Goal: Task Accomplishment & Management: Complete application form

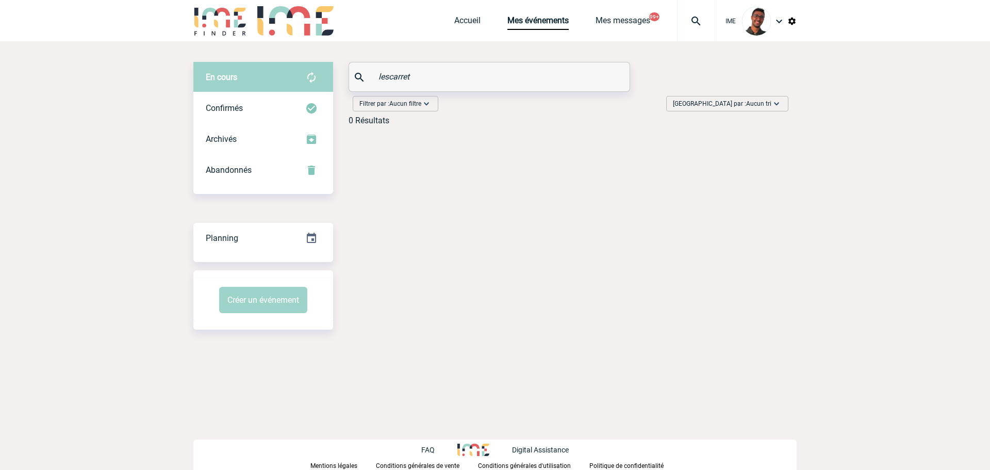
paste input "ACHAUME"
drag, startPoint x: 433, startPoint y: 75, endPoint x: 345, endPoint y: 71, distance: 88.3
click at [345, 71] on div "En cours En cours Confirmés Archivés Abandonnés En cours Confirmés Archivés Aba…" at bounding box center [495, 98] width 604 height 72
click at [264, 99] on div "Confirmés" at bounding box center [263, 108] width 140 height 31
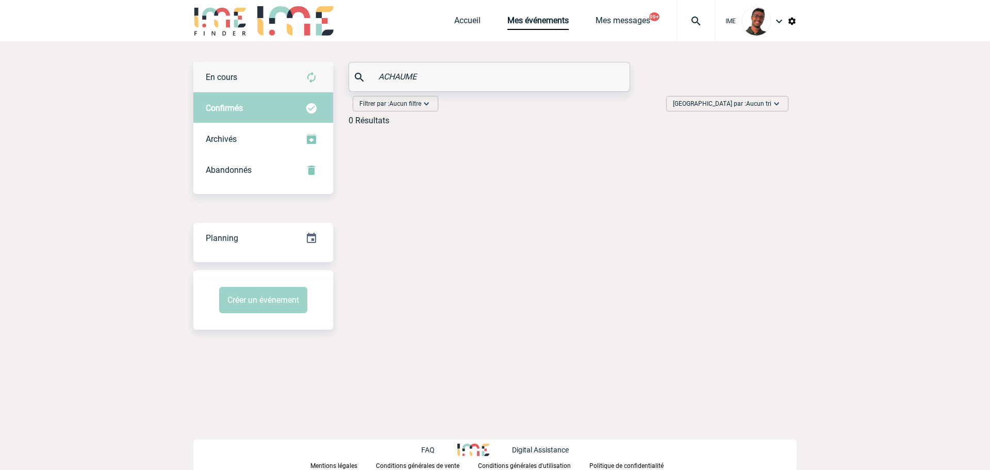
click at [257, 74] on div "En cours" at bounding box center [263, 77] width 140 height 31
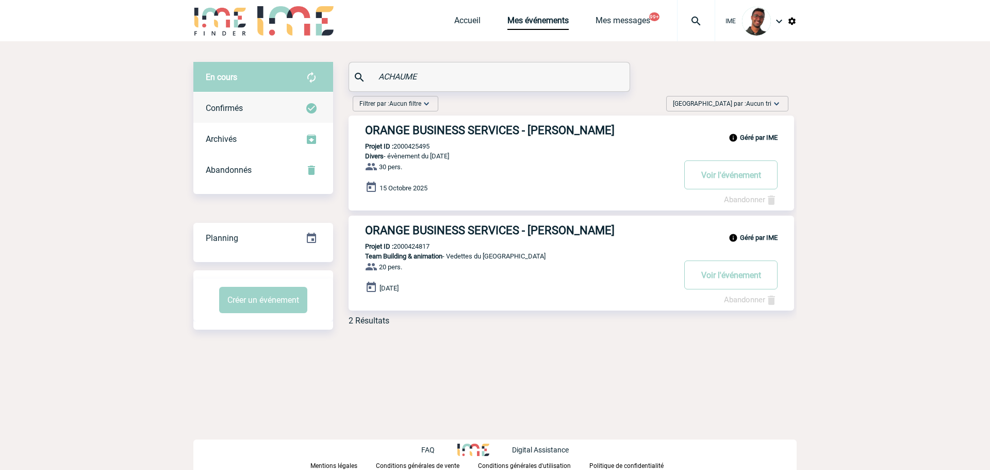
click at [260, 96] on div "Confirmés" at bounding box center [263, 108] width 140 height 31
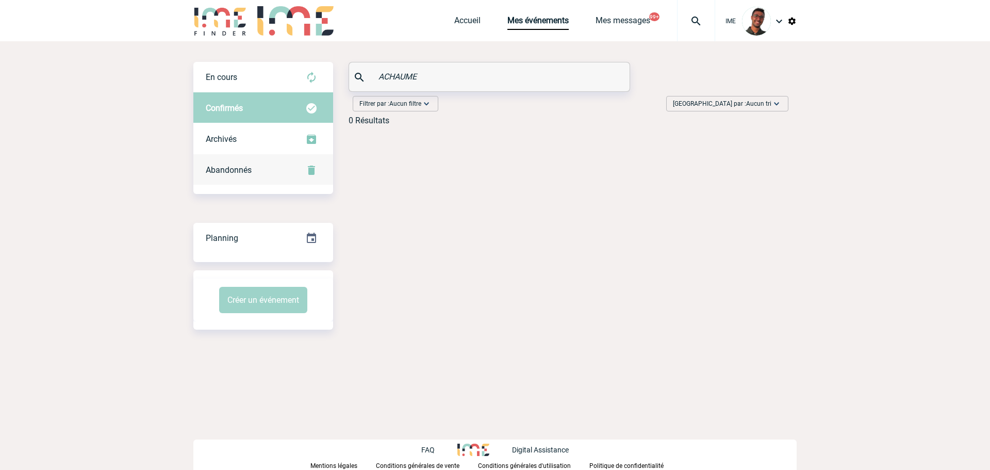
click at [265, 175] on div "Abandonnés" at bounding box center [263, 170] width 140 height 31
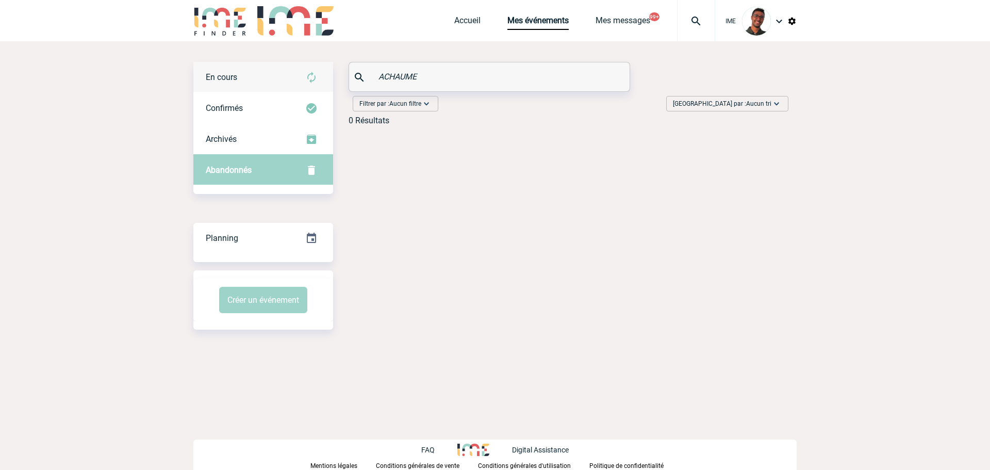
click at [283, 76] on div "En cours" at bounding box center [263, 77] width 140 height 31
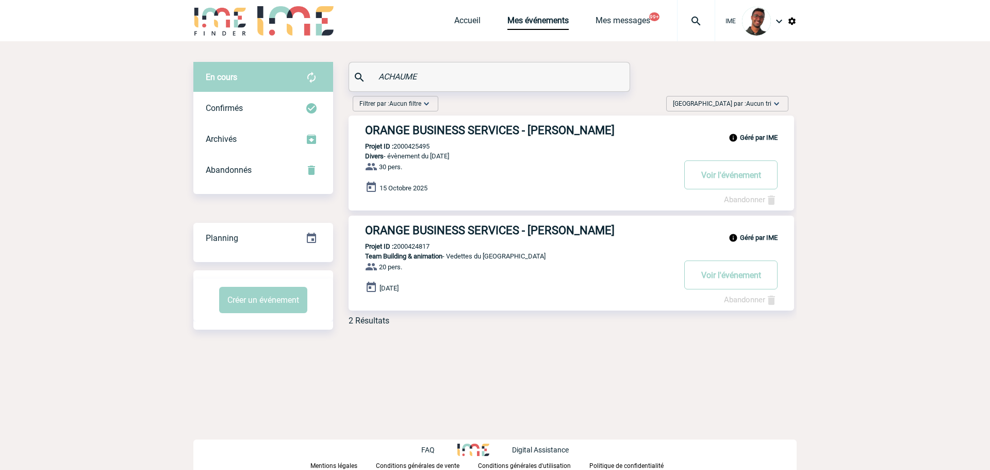
drag, startPoint x: 433, startPoint y: 76, endPoint x: 364, endPoint y: 84, distance: 70.0
click at [364, 84] on div "ACHAUME" at bounding box center [489, 76] width 281 height 29
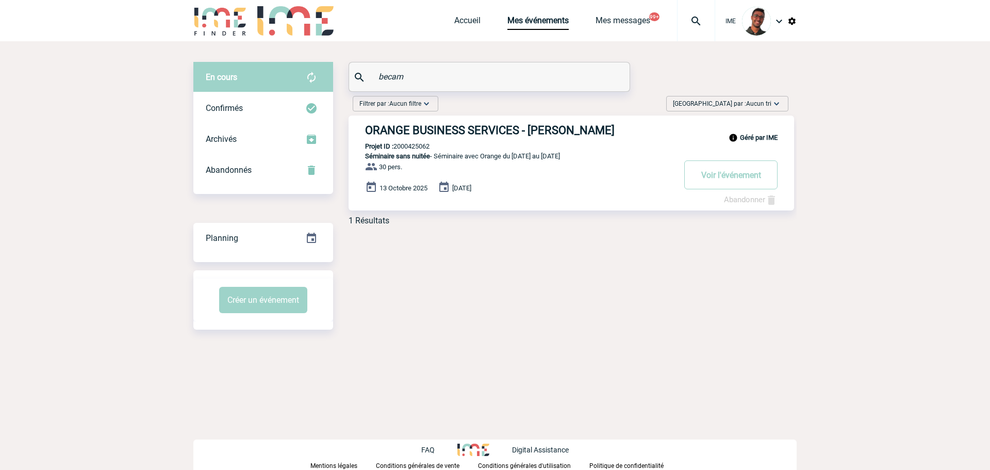
type input "becam"
click at [292, 115] on div "Confirmés" at bounding box center [263, 108] width 140 height 31
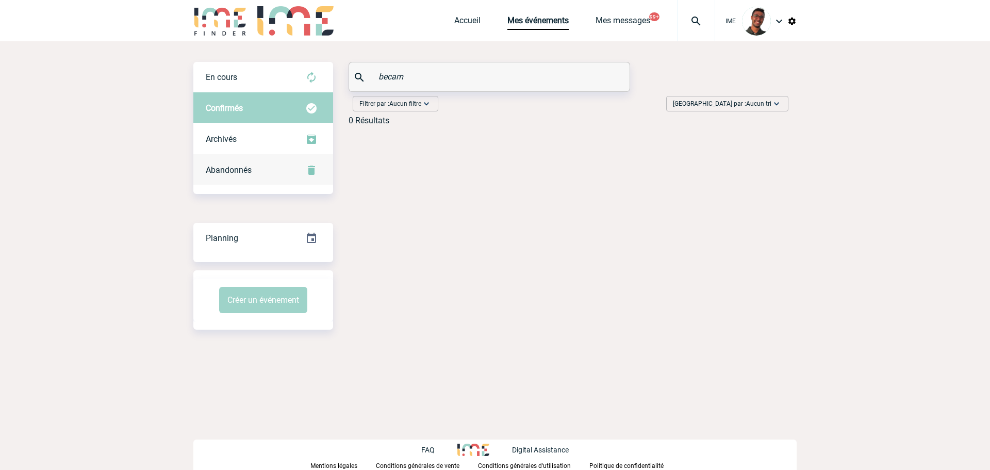
click at [294, 160] on div "Abandonnés" at bounding box center [263, 170] width 140 height 31
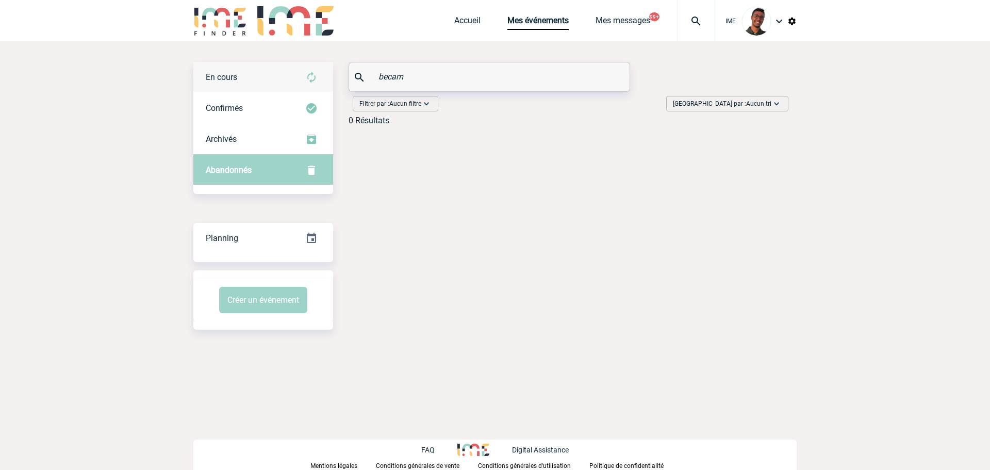
click at [299, 82] on div "En cours" at bounding box center [263, 77] width 140 height 31
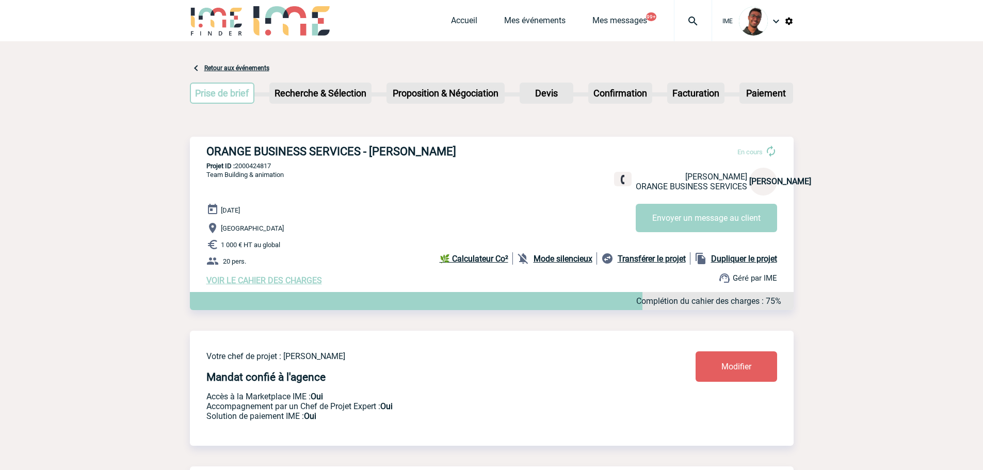
click at [248, 165] on p "Projet ID : 2000424817" at bounding box center [492, 166] width 604 height 8
copy p "2000424817"
click at [366, 185] on div "ORANGE BUSINESS SERVICES - Jean-Marc ACHAUME En cours Jean-Marc ACHAUME ORANGE …" at bounding box center [492, 215] width 604 height 157
click at [251, 170] on p "Projet ID : 2000425495" at bounding box center [492, 166] width 604 height 8
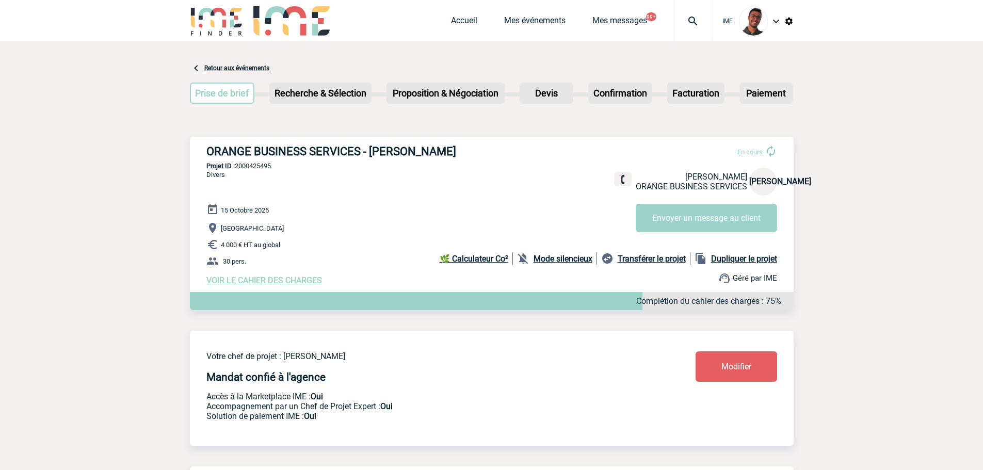
click at [251, 170] on p "Projet ID : 2000425495" at bounding box center [492, 166] width 604 height 8
copy p "2000425495"
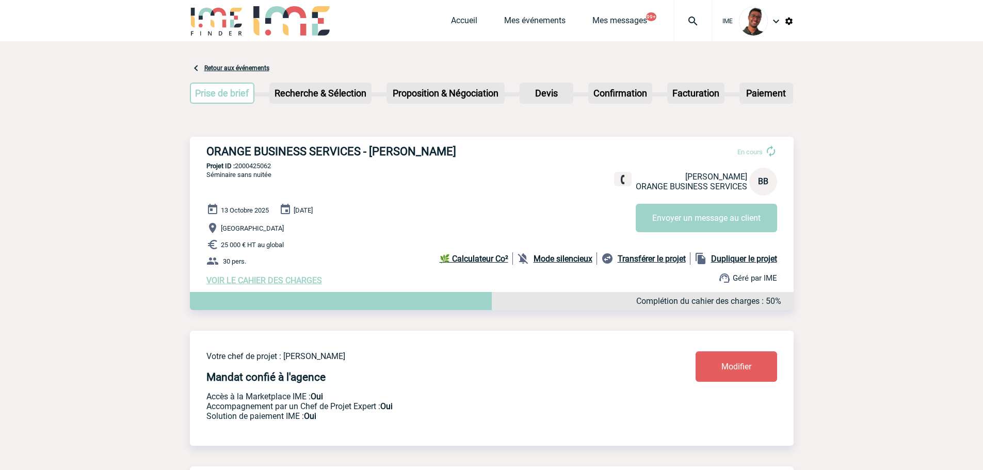
click at [238, 170] on p "Projet ID : 2000425062" at bounding box center [492, 166] width 604 height 8
copy p "2000425062"
drag, startPoint x: 373, startPoint y: 148, endPoint x: 438, endPoint y: 157, distance: 66.2
click at [438, 157] on h3 "ORANGE BUSINESS SERVICES - Bruno BECAM" at bounding box center [361, 151] width 310 height 13
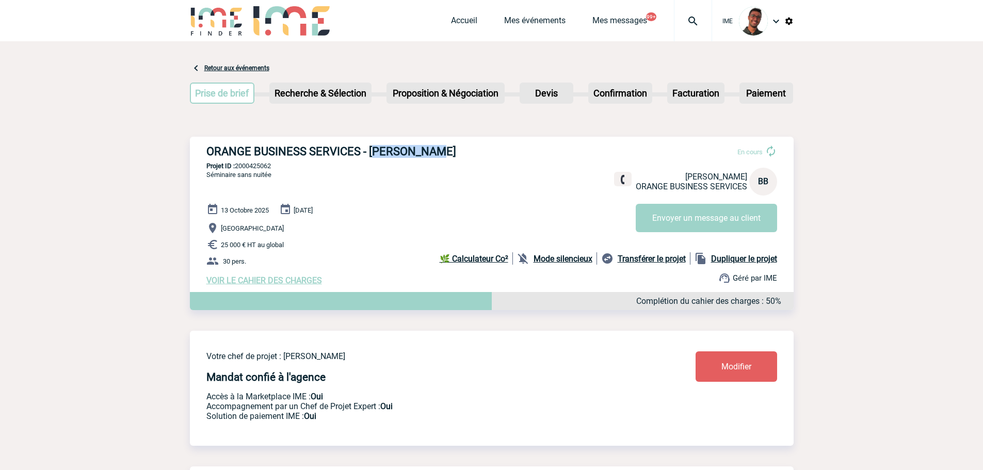
copy h3 "runo BECAM"
click at [452, 150] on h3 "ORANGE BUSINESS SERVICES - Bruno BECAM" at bounding box center [361, 151] width 310 height 13
click at [260, 166] on p "Projet ID : 2000425062" at bounding box center [492, 166] width 604 height 8
click at [259, 166] on p "Projet ID : 2000425062" at bounding box center [492, 166] width 604 height 8
copy p "2000425062"
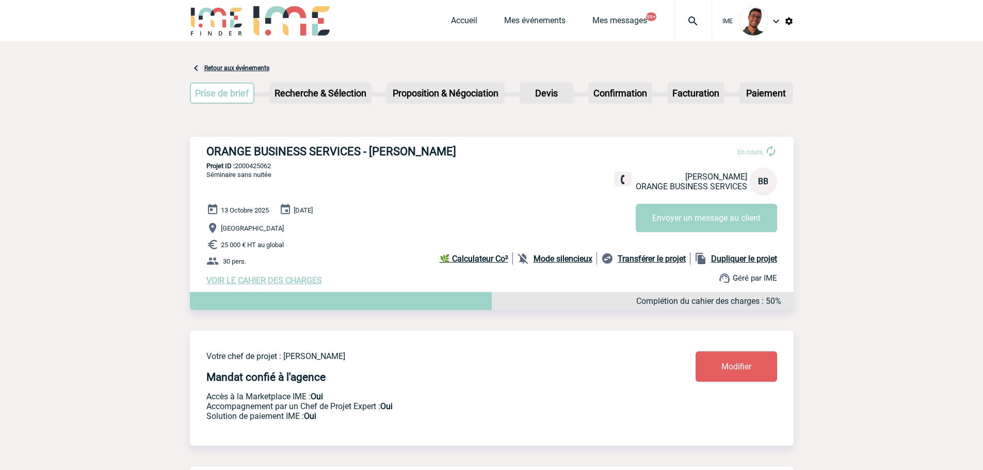
click at [312, 177] on div "ORANGE BUSINESS SERVICES - Bruno BECAM En cours Bruno BECAM ORANGE BUSINESS SER…" at bounding box center [492, 215] width 604 height 157
click at [527, 22] on link "Mes événements" at bounding box center [534, 22] width 61 height 14
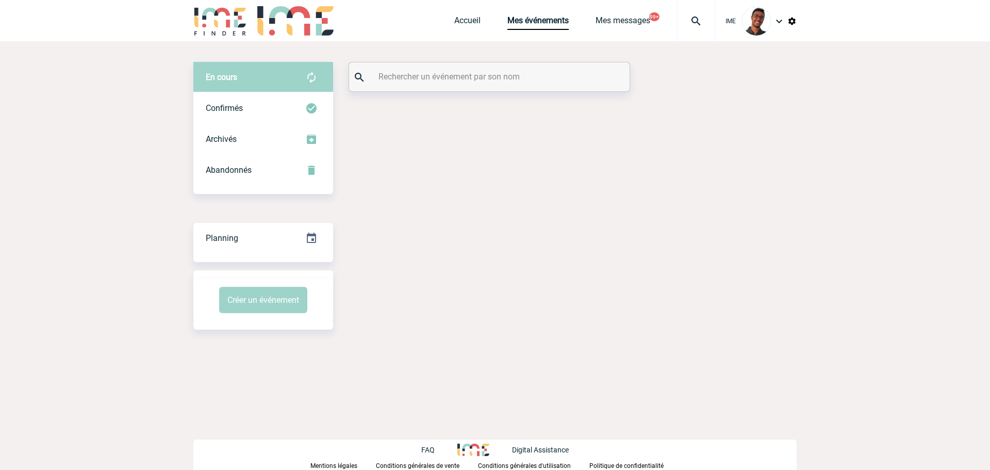
click at [444, 56] on div "En cours En cours Confirmés Archivés Abandonnés En cours Confirmés Archivés Aba…" at bounding box center [495, 195] width 604 height 309
click at [433, 74] on input "text" at bounding box center [491, 76] width 230 height 15
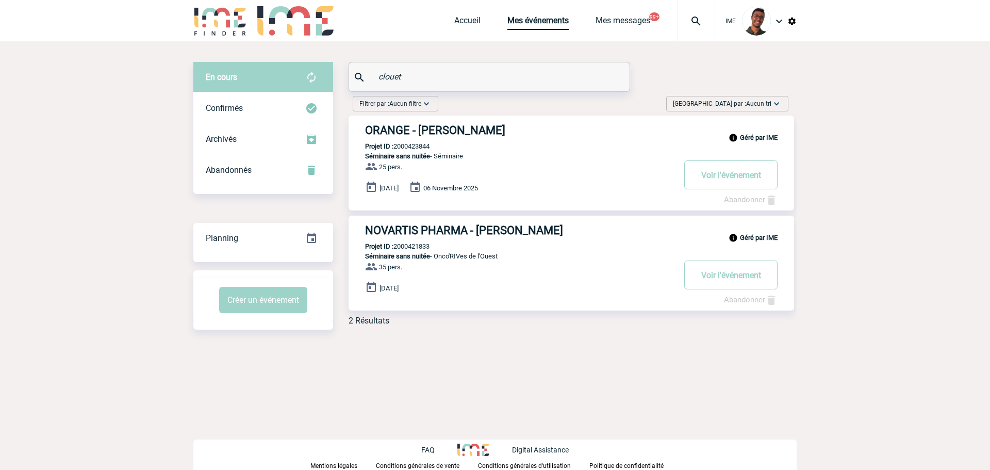
drag, startPoint x: 428, startPoint y: 76, endPoint x: 370, endPoint y: 77, distance: 57.8
click at [370, 77] on div "clouet" at bounding box center [489, 76] width 281 height 29
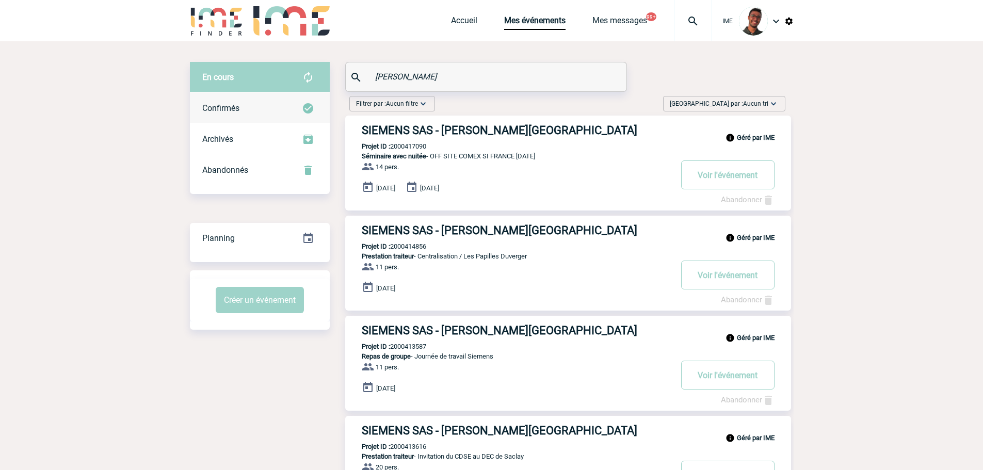
click at [303, 115] on div "Confirmés" at bounding box center [260, 108] width 140 height 31
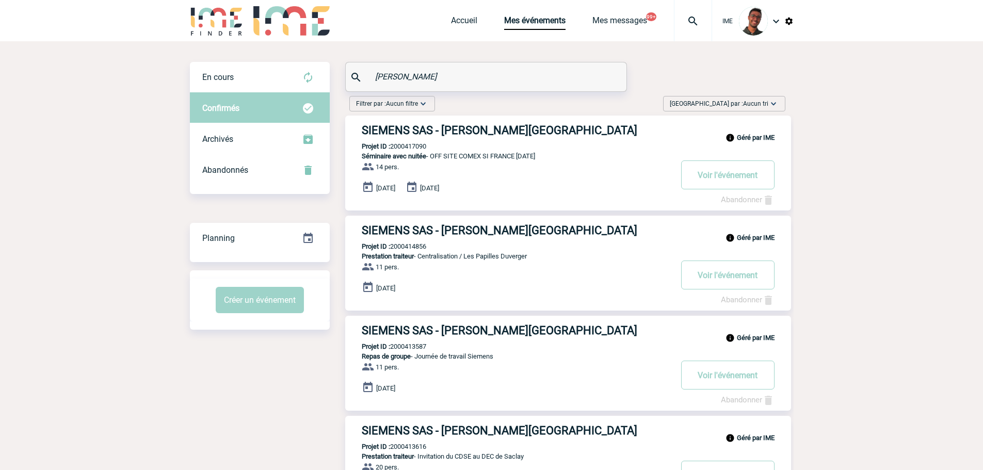
click at [262, 119] on div "Confirmés" at bounding box center [260, 108] width 140 height 31
click at [273, 86] on div "En cours" at bounding box center [260, 77] width 140 height 31
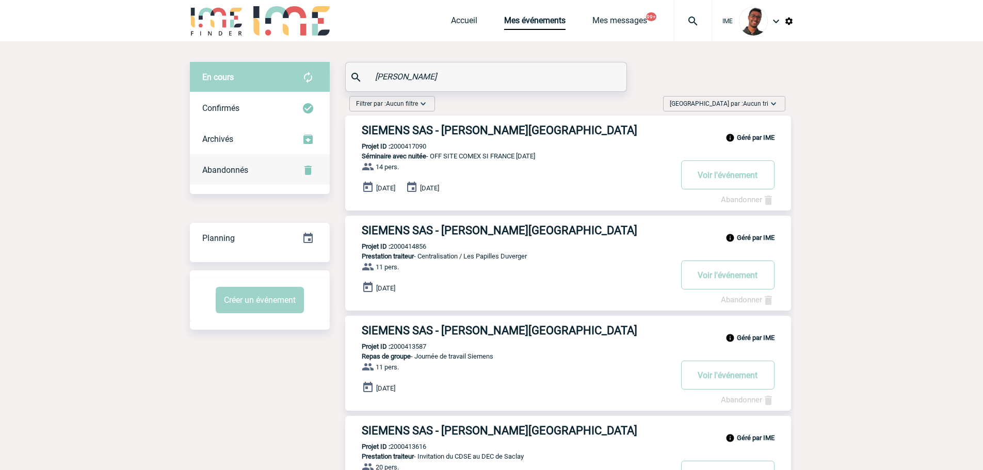
click at [270, 161] on div "Abandonnés" at bounding box center [260, 170] width 140 height 31
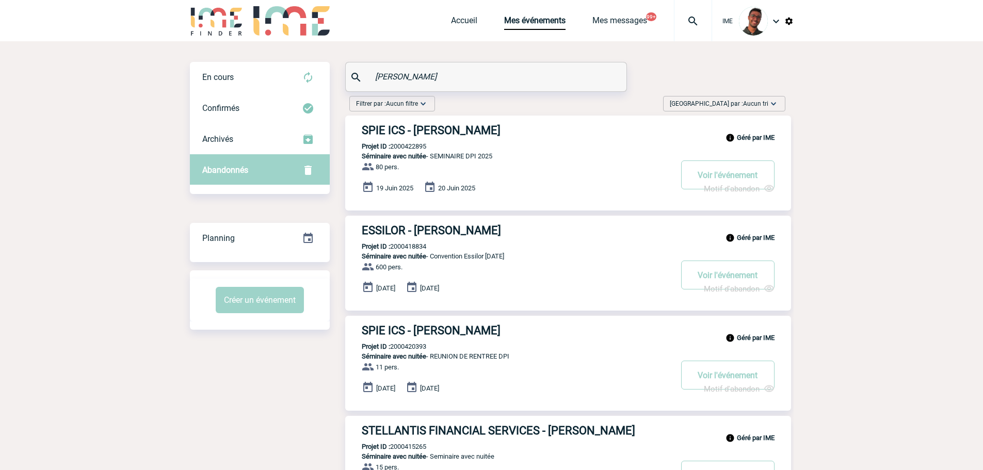
drag, startPoint x: 415, startPoint y: 75, endPoint x: 352, endPoint y: 74, distance: 62.9
click at [352, 74] on div "[PERSON_NAME]" at bounding box center [486, 76] width 281 height 29
type input "0"
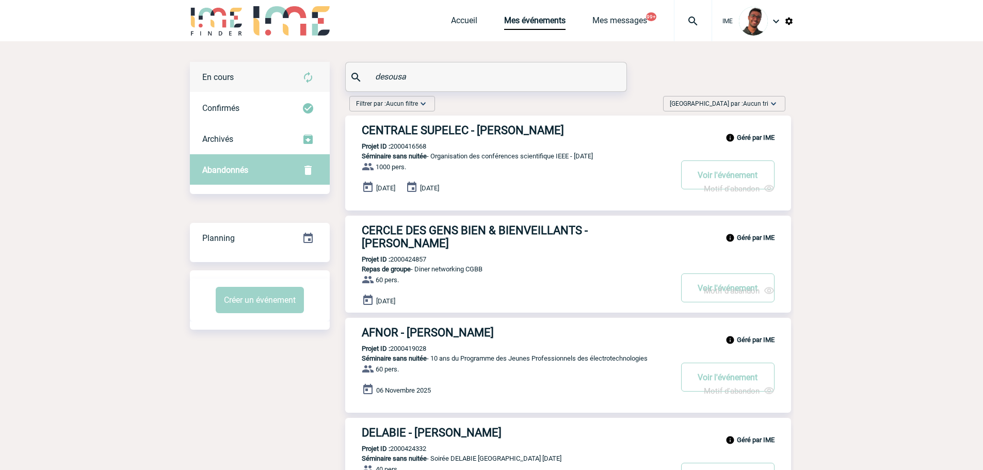
click at [311, 79] on img at bounding box center [308, 77] width 12 height 12
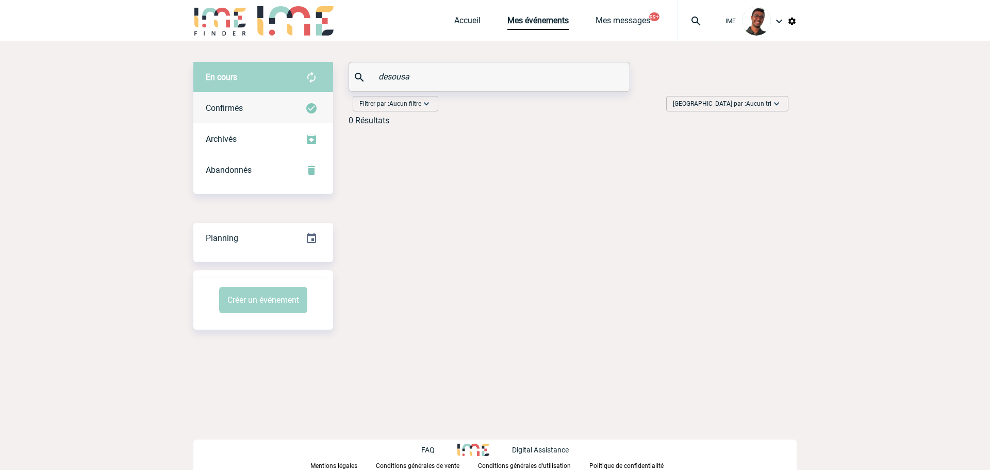
click at [296, 104] on div "Confirmés" at bounding box center [263, 108] width 140 height 31
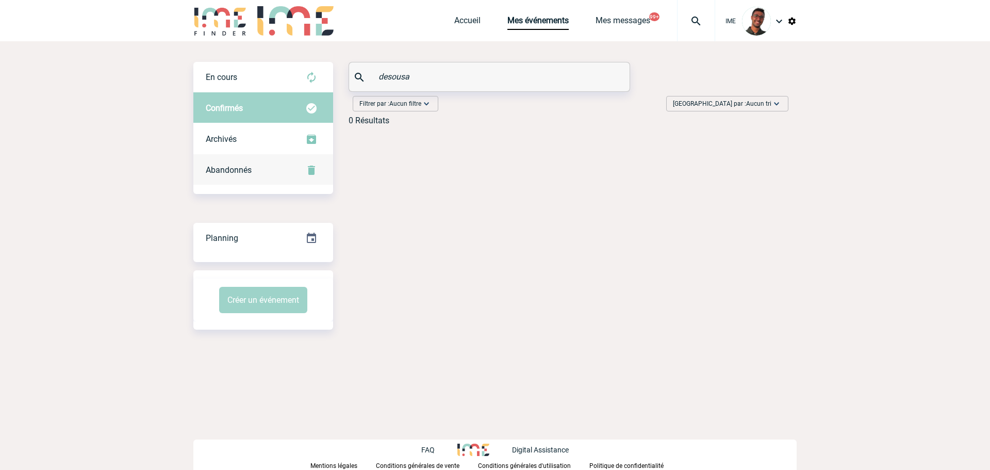
click at [283, 169] on div "Abandonnés" at bounding box center [263, 170] width 140 height 31
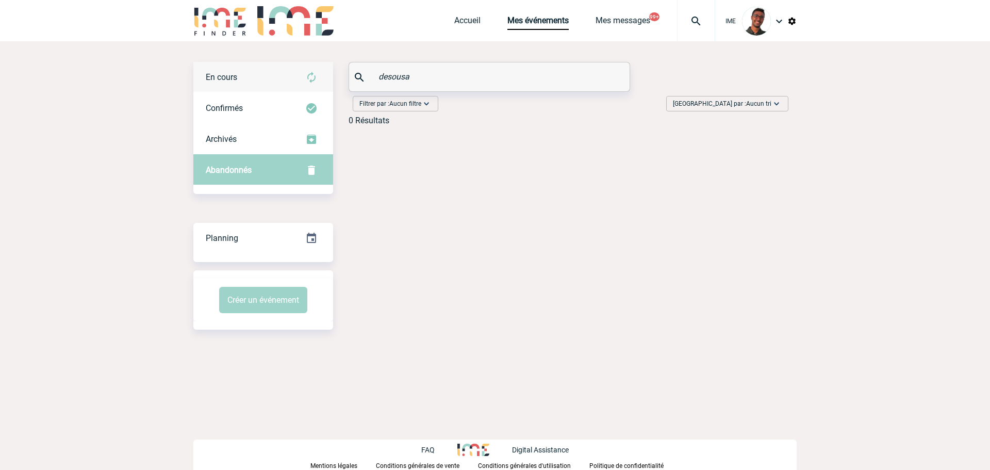
drag, startPoint x: 431, startPoint y: 76, endPoint x: 324, endPoint y: 75, distance: 106.8
click at [324, 75] on div "En cours En cours Confirmés Archivés Abandonnés En cours Confirmés Archivés Aba…" at bounding box center [495, 98] width 604 height 72
click at [263, 90] on div "En cours" at bounding box center [260, 77] width 140 height 31
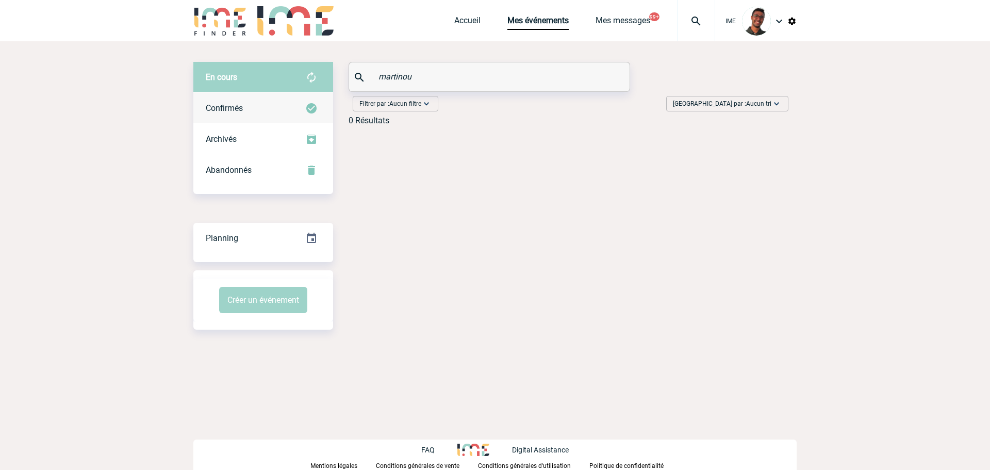
click at [264, 106] on div "Confirmés" at bounding box center [263, 108] width 140 height 31
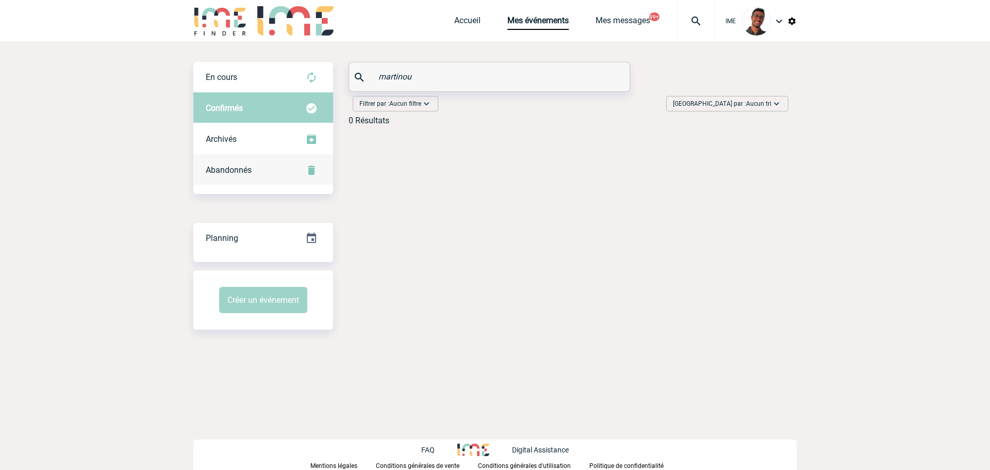
click at [265, 166] on div "Abandonnés" at bounding box center [263, 170] width 140 height 31
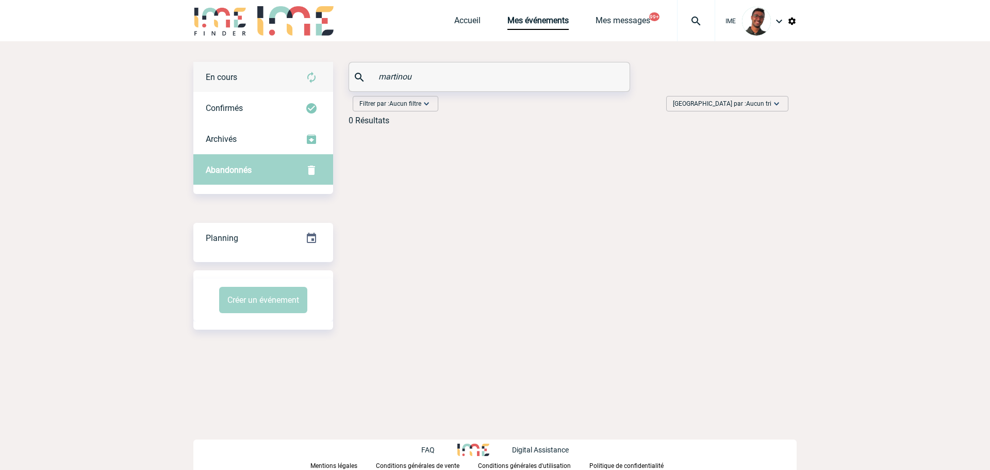
drag, startPoint x: 435, startPoint y: 70, endPoint x: 331, endPoint y: 75, distance: 104.3
click at [331, 75] on div "En cours En cours Confirmés Archivés Abandonnés En cours Confirmés Archivés Aba…" at bounding box center [495, 98] width 604 height 72
type input "s"
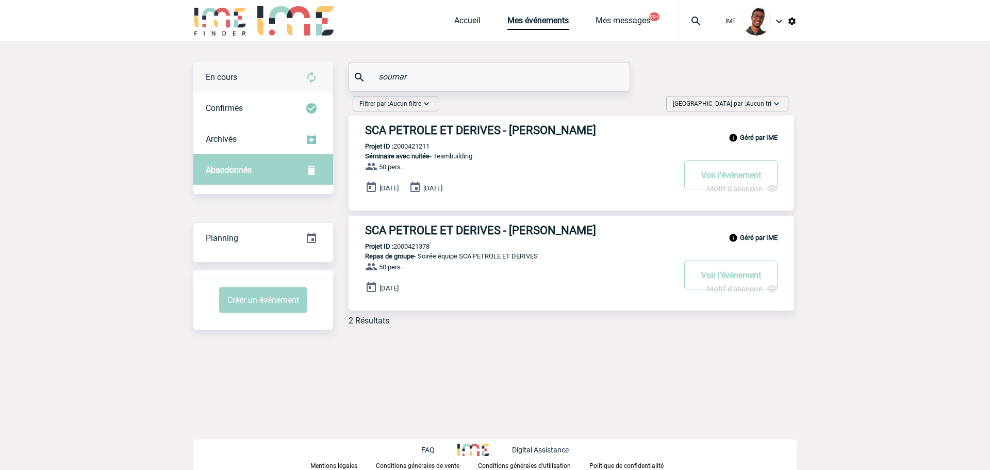
click at [316, 89] on div "En cours" at bounding box center [263, 77] width 140 height 31
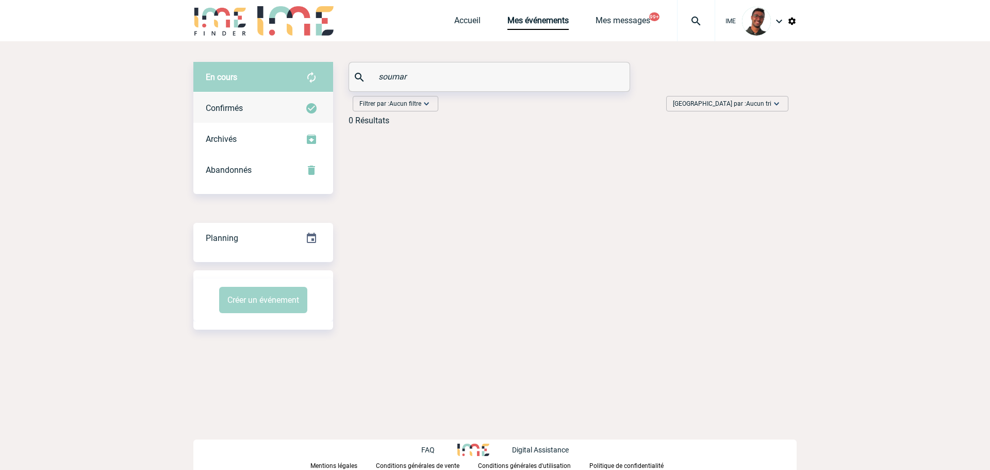
click at [294, 104] on div "Confirmés" at bounding box center [263, 108] width 140 height 31
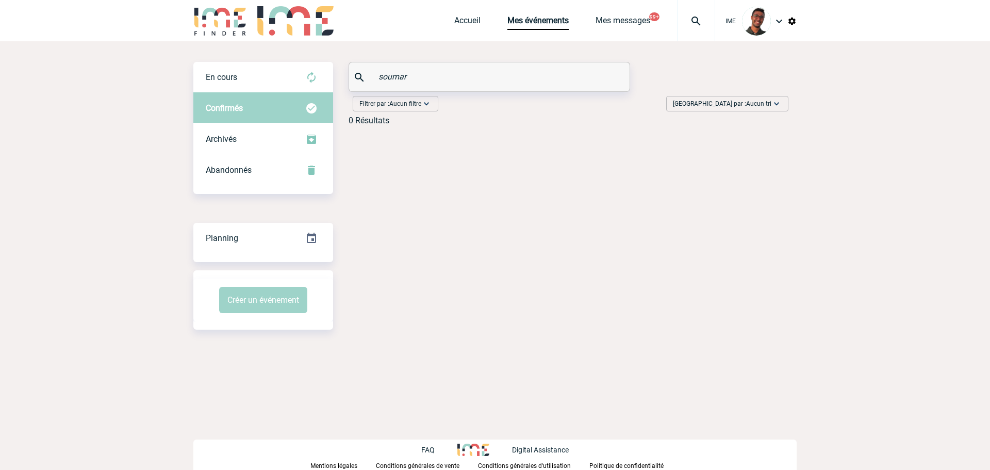
click at [395, 77] on input "soumar" at bounding box center [491, 76] width 230 height 15
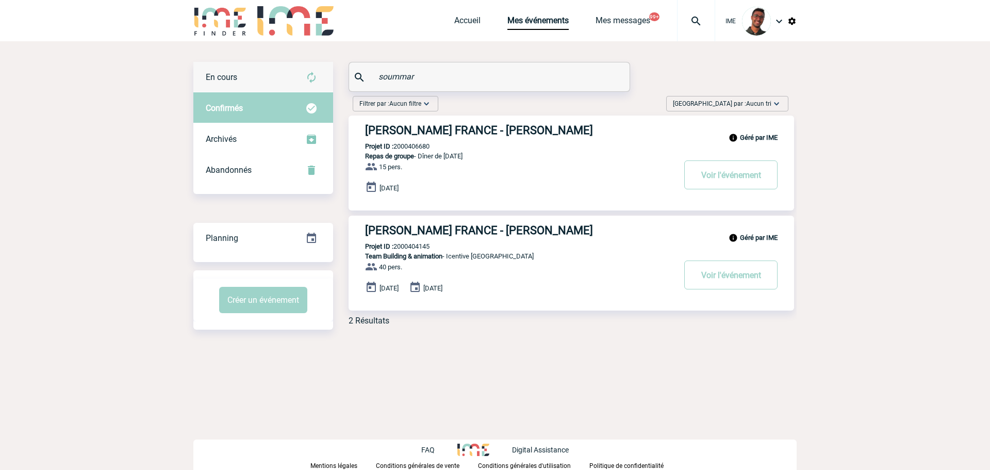
click at [277, 83] on div "En cours" at bounding box center [263, 77] width 140 height 31
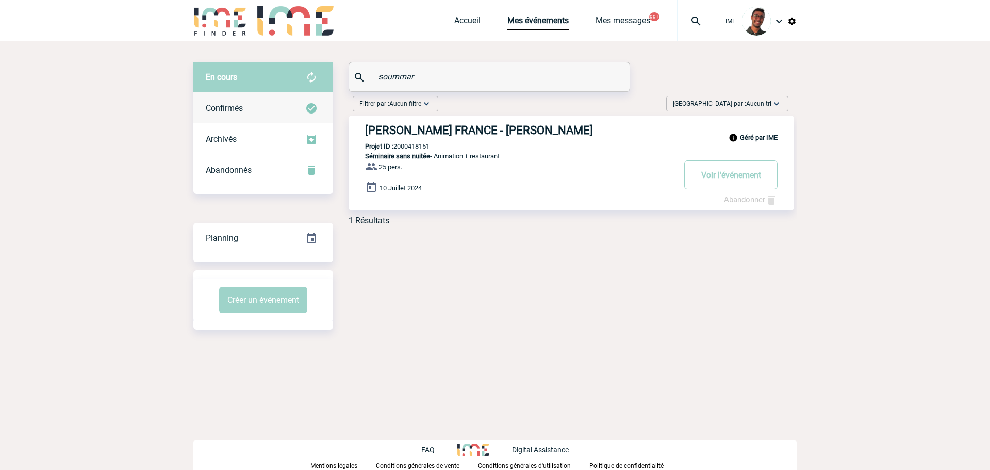
click at [275, 104] on div "Confirmés" at bounding box center [263, 108] width 140 height 31
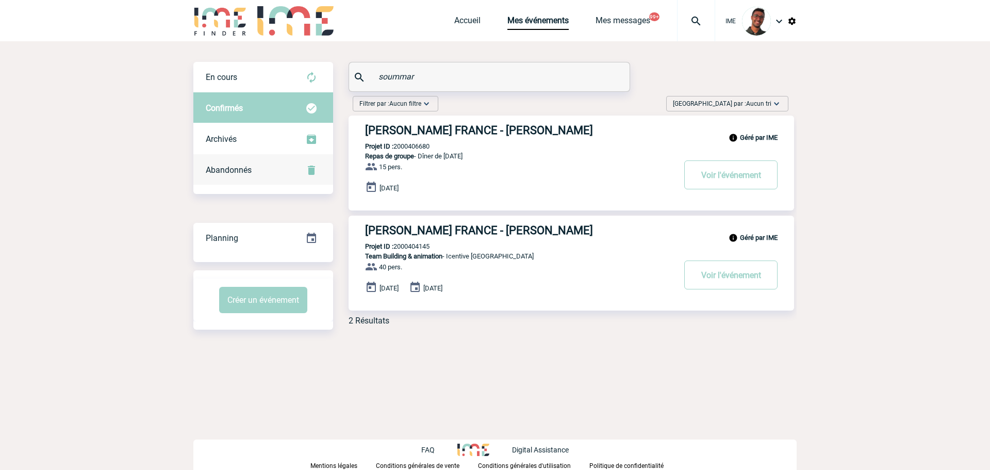
click at [265, 169] on div "Abandonnés" at bounding box center [263, 170] width 140 height 31
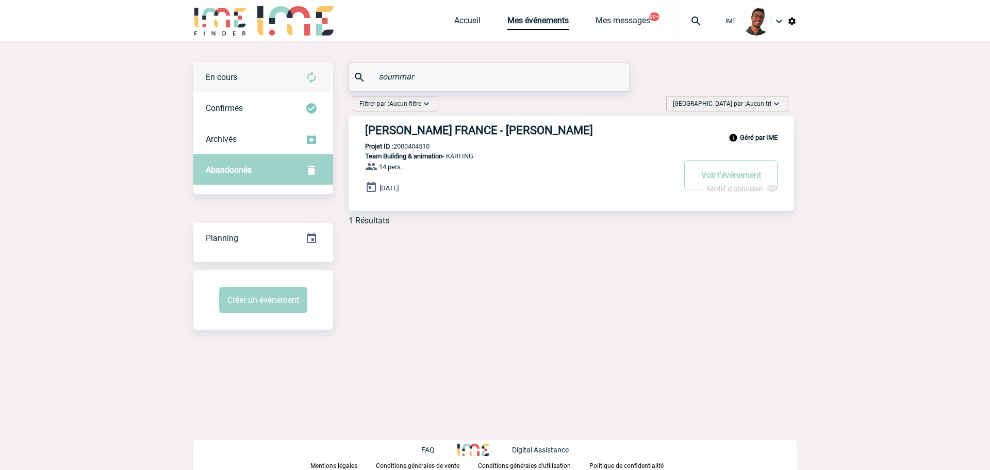
click at [283, 77] on div "En cours" at bounding box center [263, 77] width 140 height 31
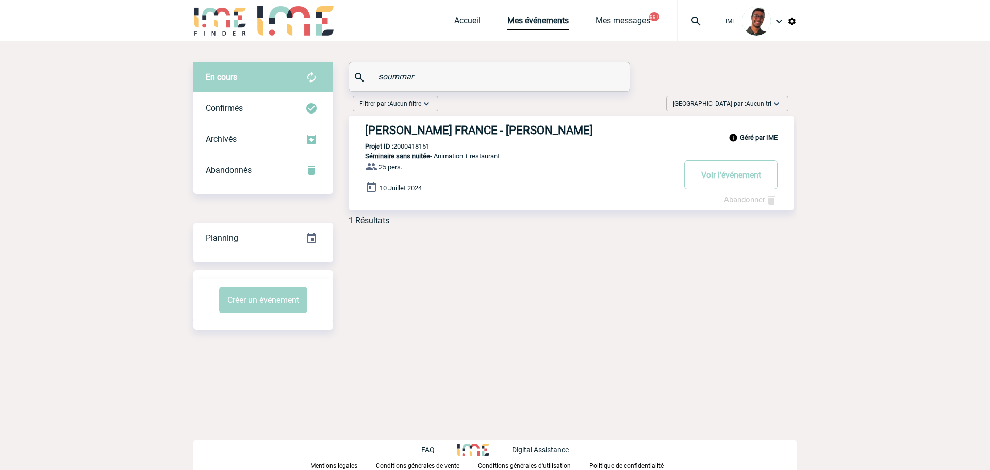
drag, startPoint x: 427, startPoint y: 73, endPoint x: 359, endPoint y: 87, distance: 69.9
click at [359, 87] on div "soummar" at bounding box center [489, 76] width 281 height 29
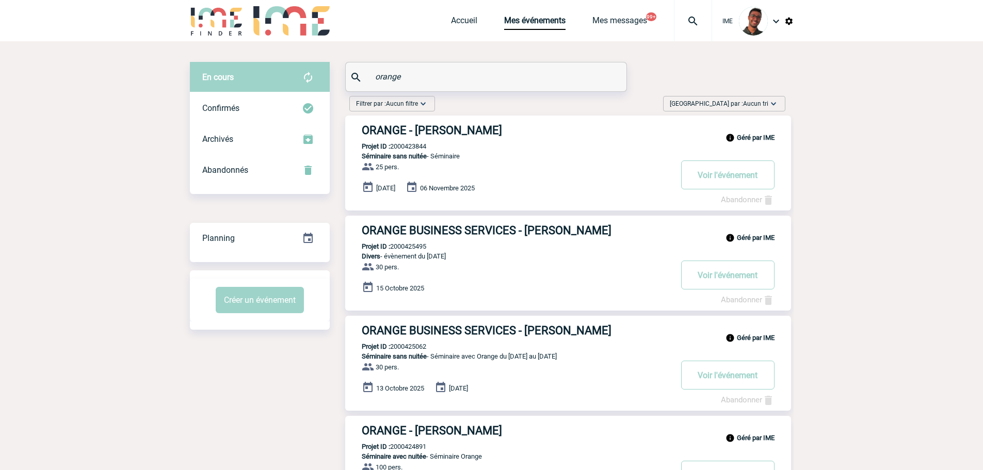
click at [444, 102] on div "Filtrer par : Aucun filtre Aucun filtre Prise de brief Recherche & Sélection Pr…" at bounding box center [567, 106] width 444 height 20
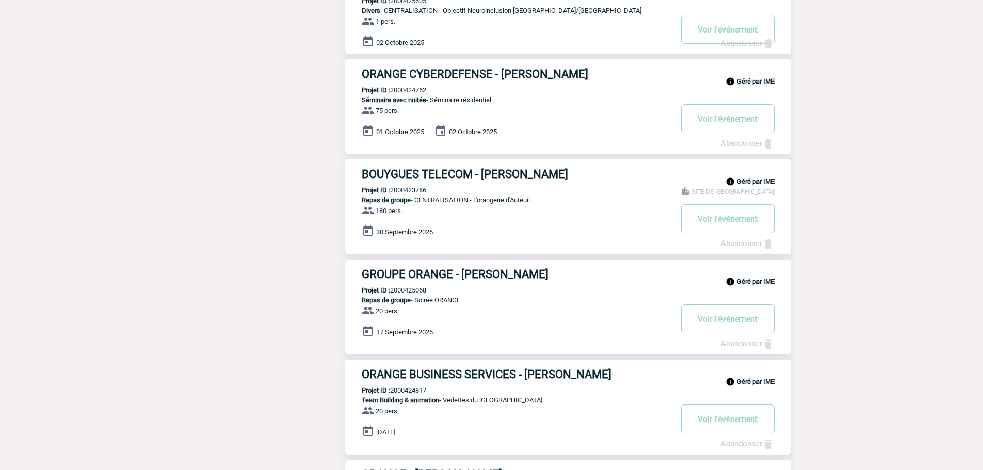
scroll to position [709, 0]
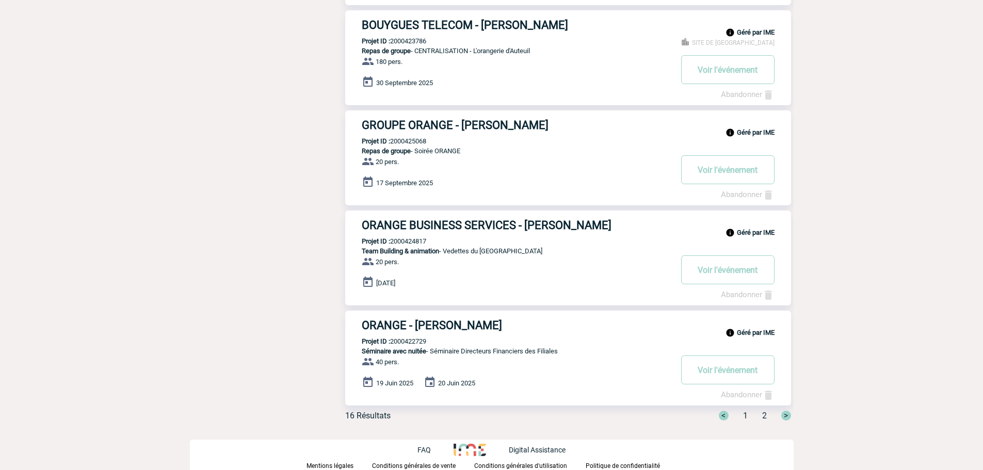
click at [763, 417] on span "2" at bounding box center [764, 416] width 5 height 10
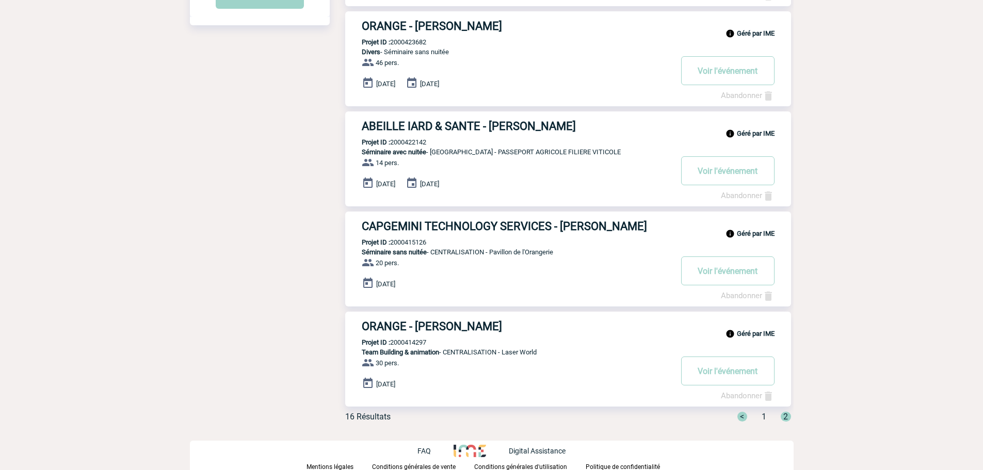
scroll to position [0, 0]
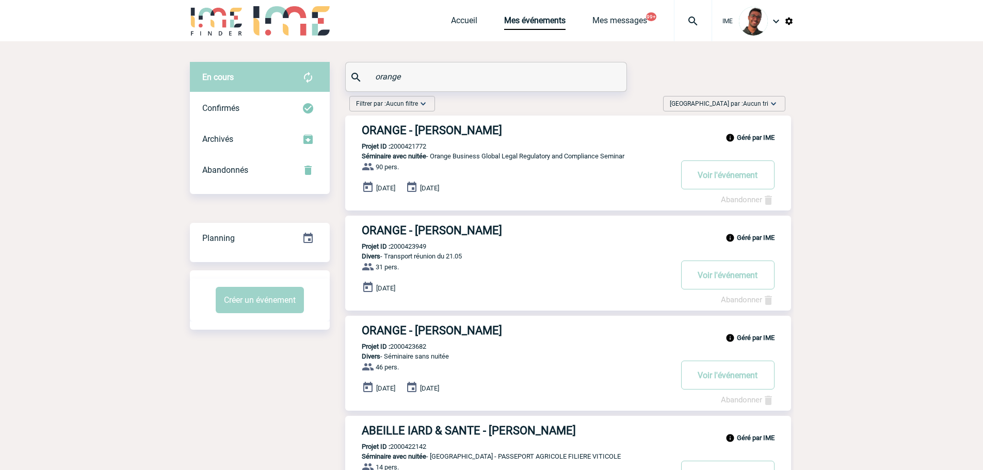
click at [279, 84] on div "En cours" at bounding box center [260, 77] width 140 height 31
drag, startPoint x: 416, startPoint y: 84, endPoint x: 329, endPoint y: 68, distance: 88.6
click at [329, 68] on div "En cours En cours Confirmés Archivés Abandonnés En cours Confirmés Archivés Aba…" at bounding box center [492, 398] width 604 height 672
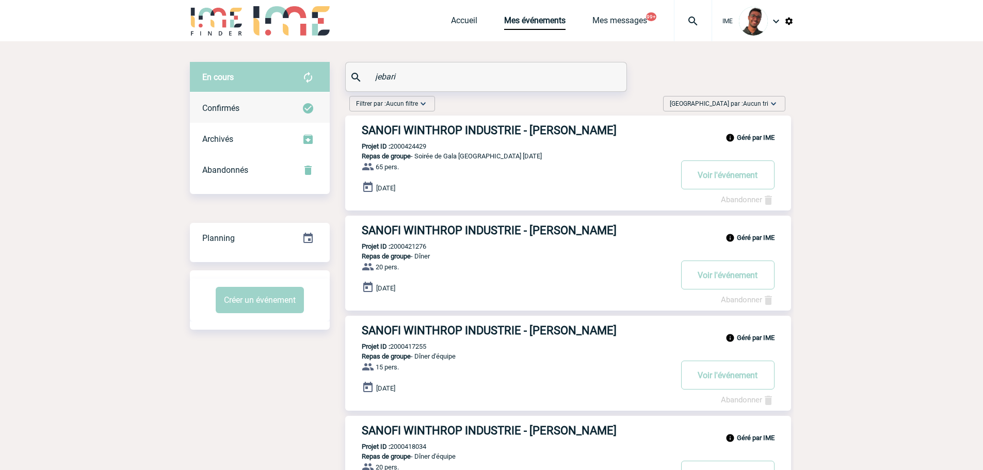
type input "jebari"
click at [235, 99] on div "Confirmés" at bounding box center [260, 108] width 140 height 31
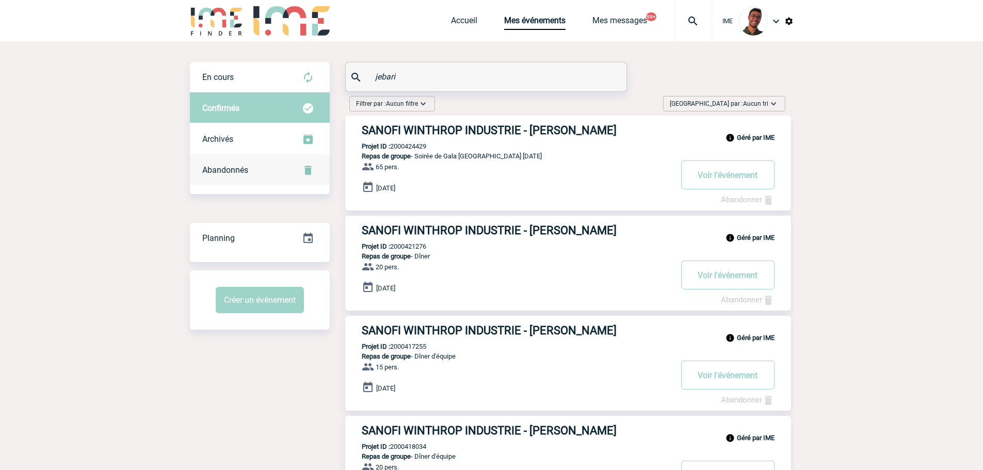
click at [247, 170] on span "Abandonnés" at bounding box center [225, 170] width 46 height 10
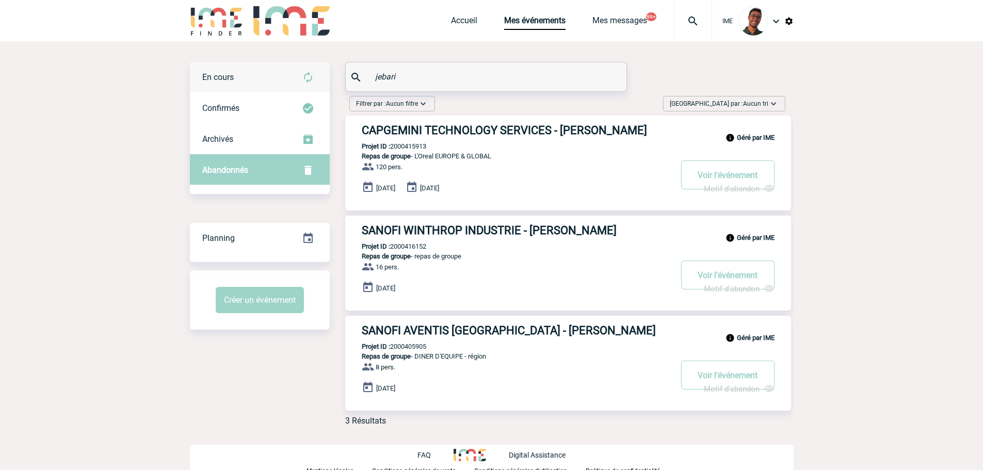
click at [262, 85] on div "En cours" at bounding box center [260, 77] width 140 height 31
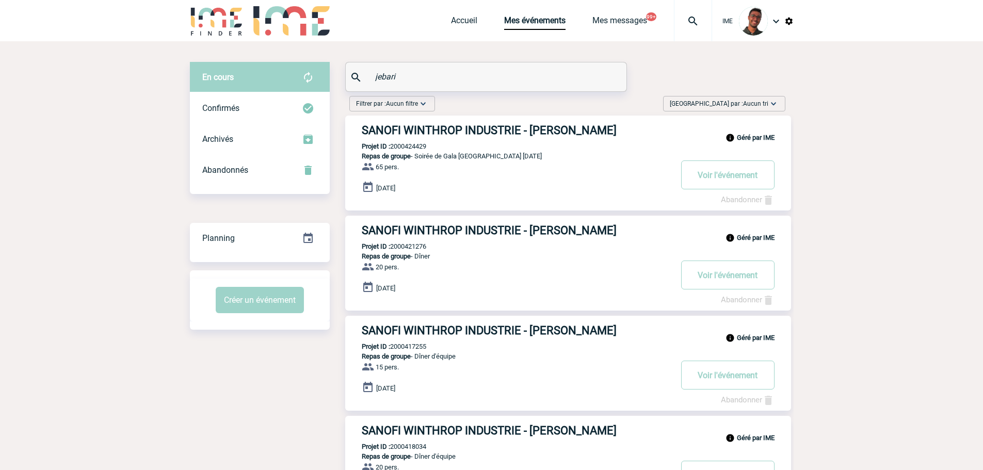
drag, startPoint x: 343, startPoint y: 81, endPoint x: 324, endPoint y: 82, distance: 18.6
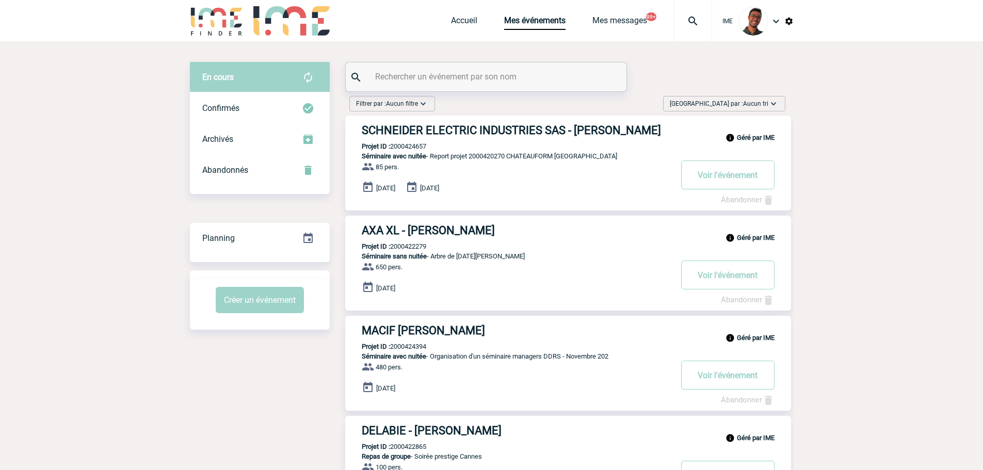
drag, startPoint x: 213, startPoint y: 23, endPoint x: 230, endPoint y: 27, distance: 17.5
click at [214, 23] on img at bounding box center [217, 20] width 54 height 29
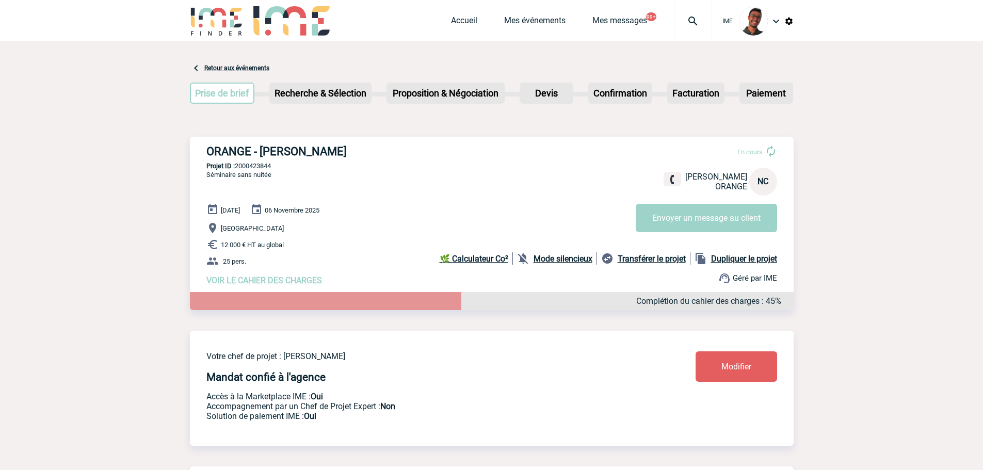
click at [251, 162] on div "ORANGE - [PERSON_NAME] En cours [PERSON_NAME] ORANGE [GEOGRAPHIC_DATA] Envoyer …" at bounding box center [492, 215] width 604 height 157
copy p "2000423844"
click at [295, 169] on p "Projet ID : 2000423844" at bounding box center [492, 166] width 604 height 8
click at [271, 165] on p "Projet ID : 2000423844" at bounding box center [492, 166] width 604 height 8
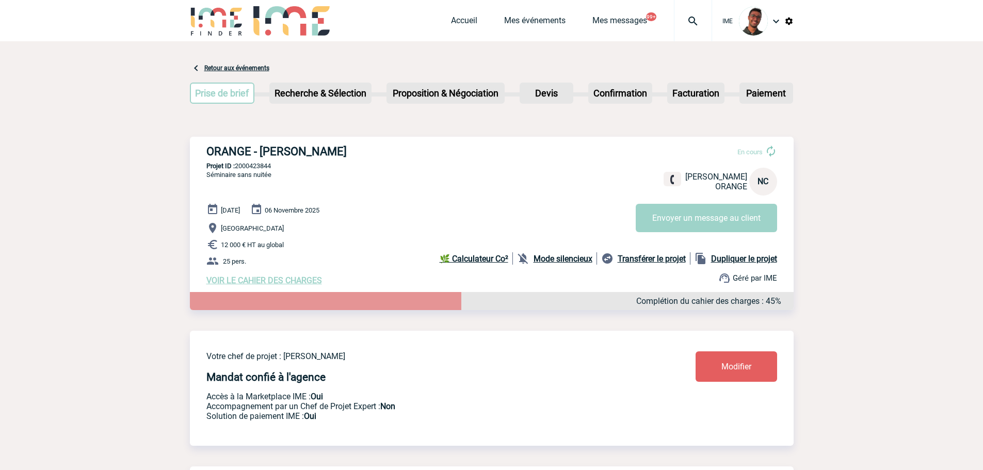
click at [271, 165] on p "Projet ID : 2000423844" at bounding box center [492, 166] width 604 height 8
copy p "2000423844"
click at [429, 250] on p "12 000 € HT au global" at bounding box center [499, 244] width 587 height 12
drag, startPoint x: 307, startPoint y: 157, endPoint x: 262, endPoint y: 146, distance: 46.7
click at [262, 146] on h3 "ORANGE - Nicolas CLOUET" at bounding box center [361, 151] width 310 height 13
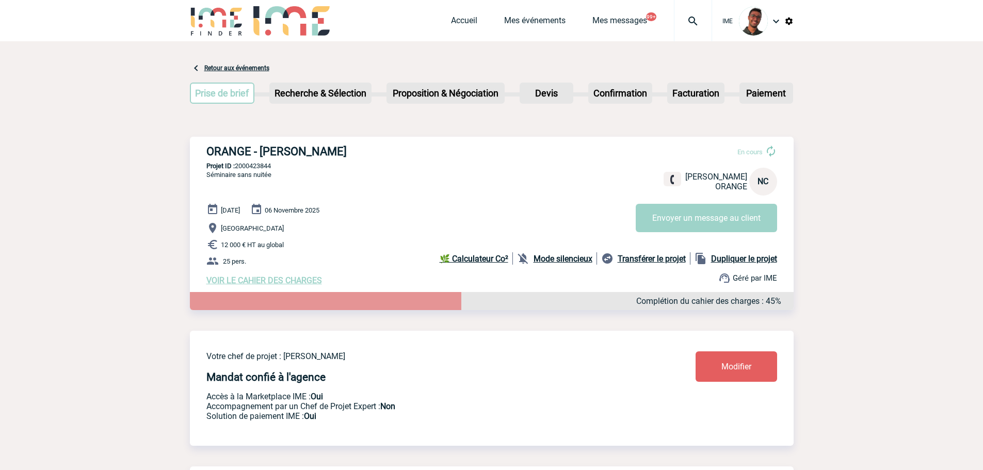
copy h3 "Nicolas CLOUET"
click at [496, 191] on div "ORANGE - Nicolas CLOUET En cours Nicolas CLOUET ORANGE NC Envoyer un message au…" at bounding box center [492, 215] width 604 height 157
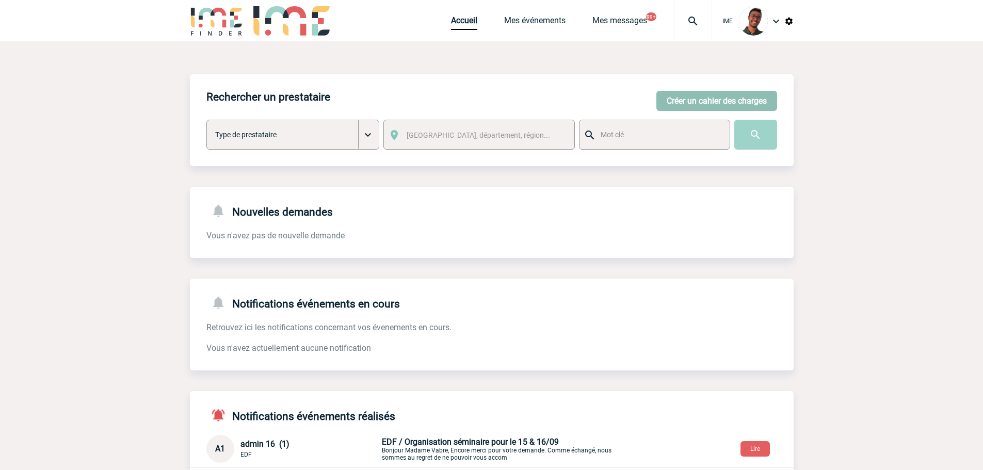
click at [679, 104] on button "Créer un cahier des charges" at bounding box center [716, 101] width 121 height 20
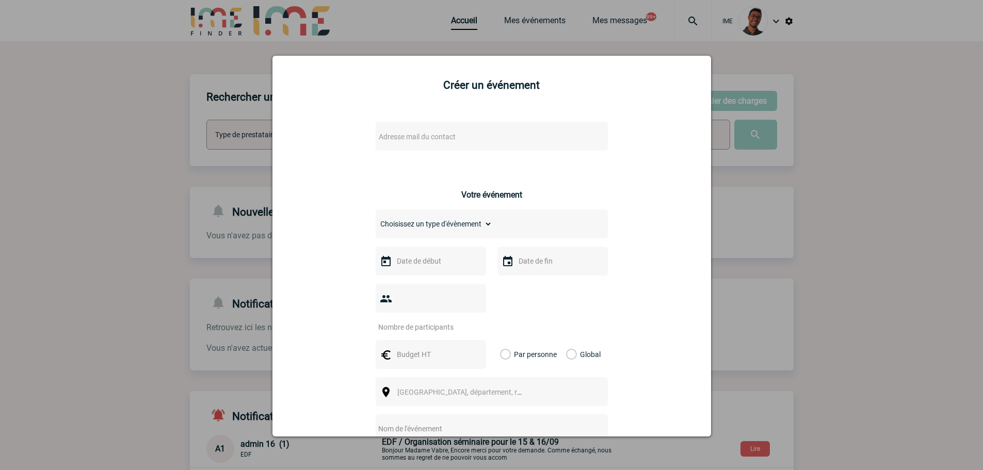
click at [476, 136] on span "Adresse mail du contact" at bounding box center [464, 136] width 181 height 14
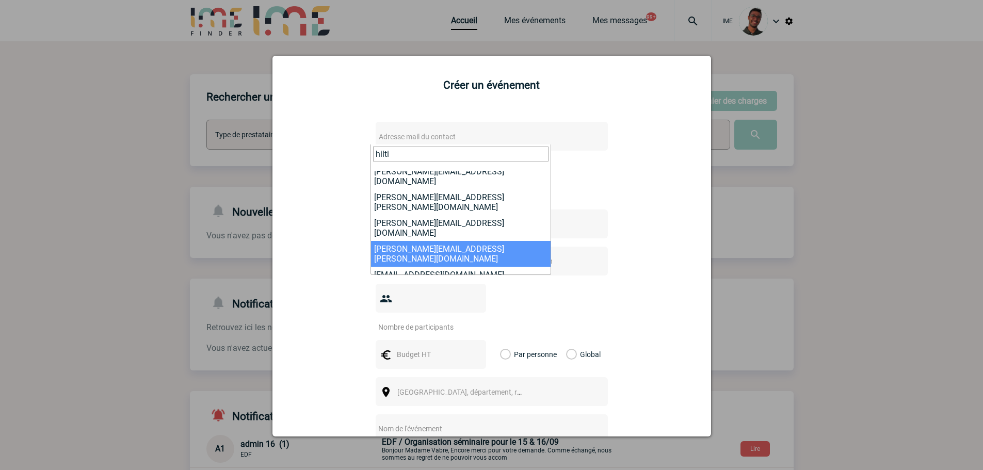
scroll to position [103, 0]
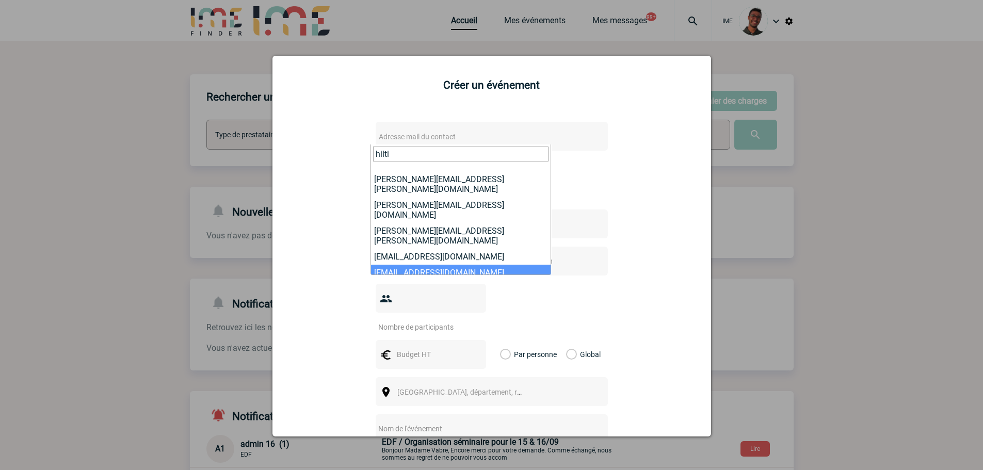
type input "hilti"
select select "132283"
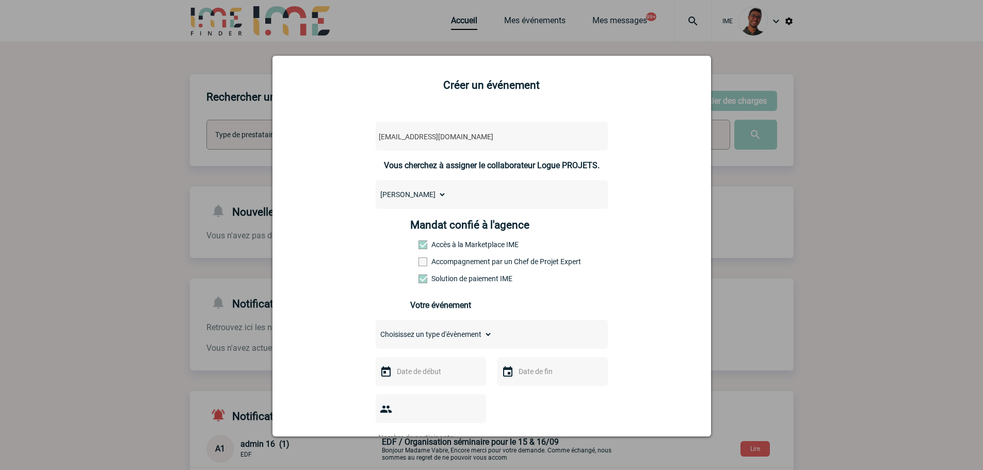
click at [431, 264] on label "Accompagnement par un Chef de Projet Expert" at bounding box center [440, 261] width 45 height 8
click at [0, 0] on input "Accompagnement par un Chef de Projet Expert" at bounding box center [0, 0] width 0 height 0
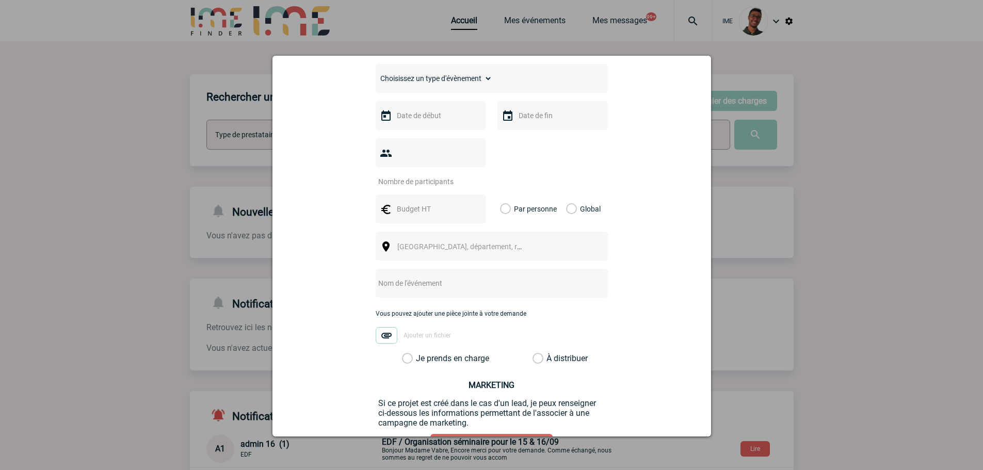
scroll to position [258, 0]
click at [437, 118] on input "text" at bounding box center [429, 113] width 71 height 13
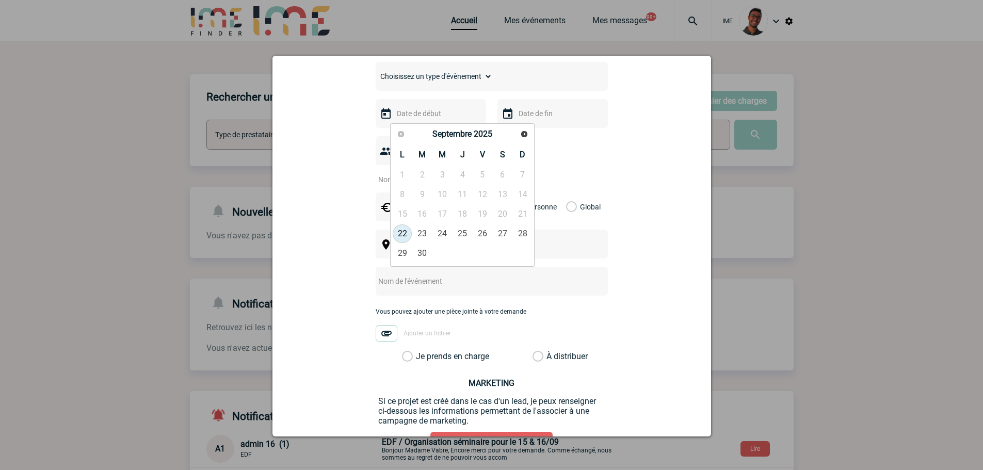
drag, startPoint x: 512, startPoint y: 131, endPoint x: 518, endPoint y: 131, distance: 6.2
click at [517, 131] on div "Précédent Suivant Septembre 2025" at bounding box center [462, 134] width 140 height 18
click at [518, 131] on link "Suivant" at bounding box center [524, 134] width 16 height 16
click at [479, 175] on link "3" at bounding box center [482, 175] width 19 height 19
type input "[DATE]"
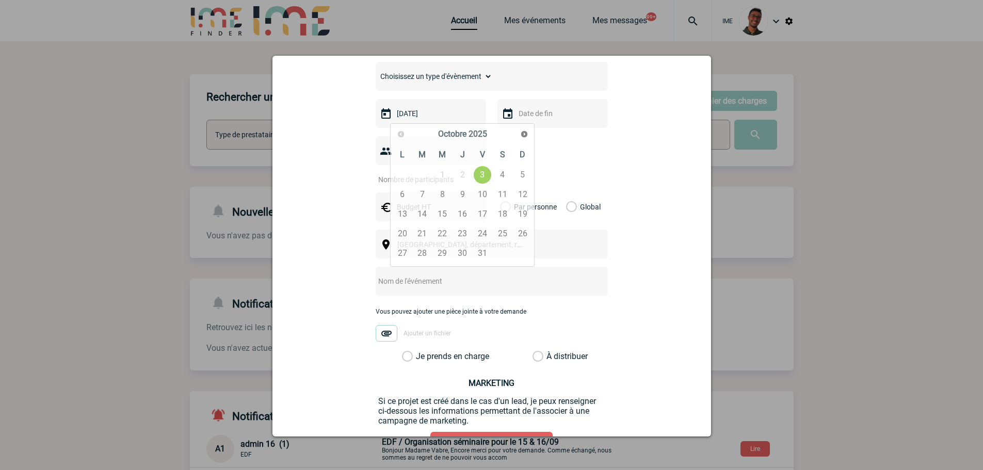
click at [529, 125] on div at bounding box center [552, 113] width 110 height 29
click at [538, 117] on input "text" at bounding box center [551, 113] width 71 height 13
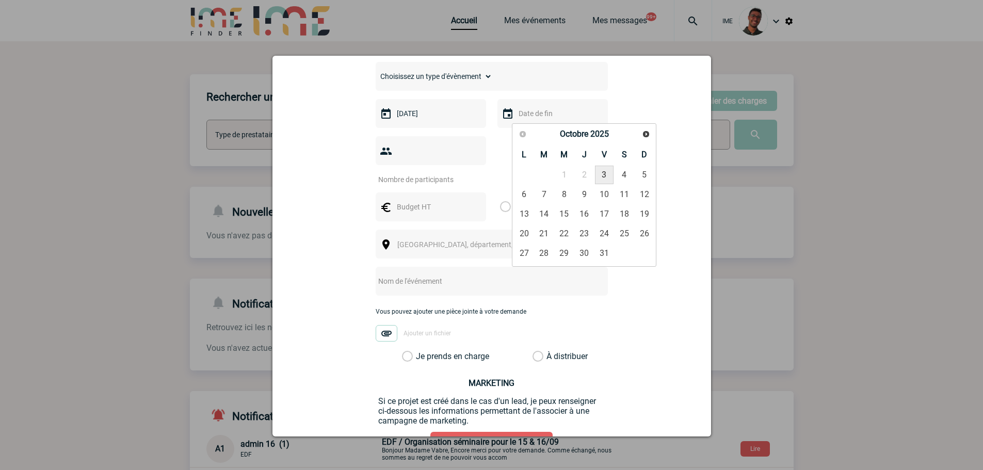
drag, startPoint x: 610, startPoint y: 177, endPoint x: 598, endPoint y: 172, distance: 12.9
click at [610, 177] on link "3" at bounding box center [604, 175] width 19 height 19
type input "[DATE]"
click at [417, 173] on input "number" at bounding box center [424, 179] width 97 height 13
type input "11"
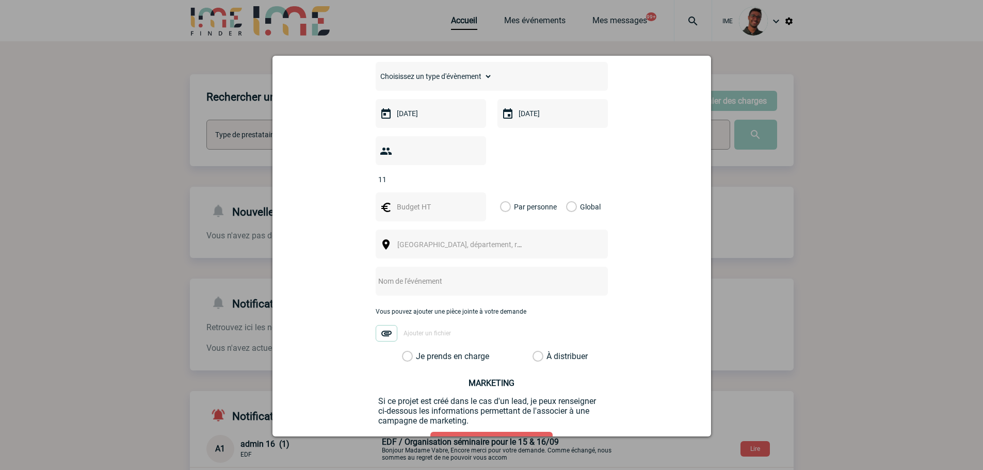
click at [405, 200] on input "text" at bounding box center [429, 206] width 71 height 13
type input "605"
click at [566, 195] on label "Global" at bounding box center [569, 206] width 7 height 29
click at [0, 0] on input "Global" at bounding box center [0, 0] width 0 height 0
click at [512, 237] on span "[GEOGRAPHIC_DATA], département, région..." at bounding box center [464, 244] width 142 height 14
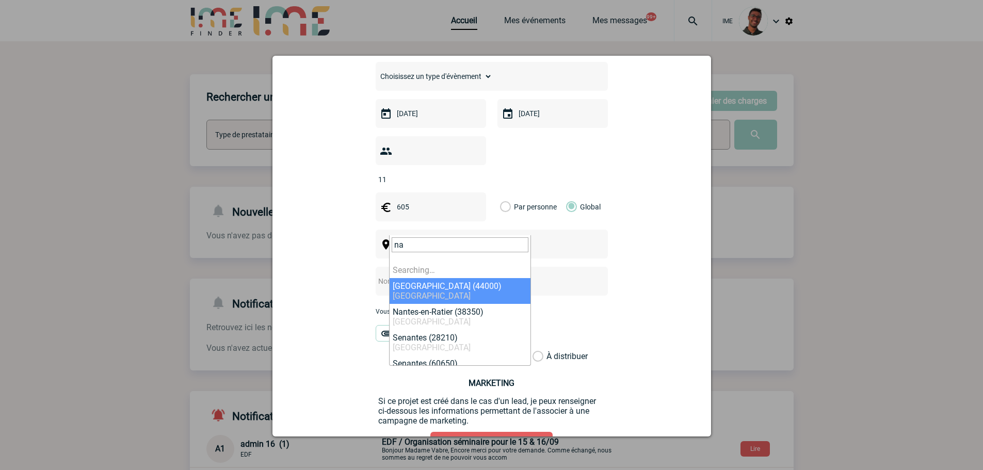
type input "n"
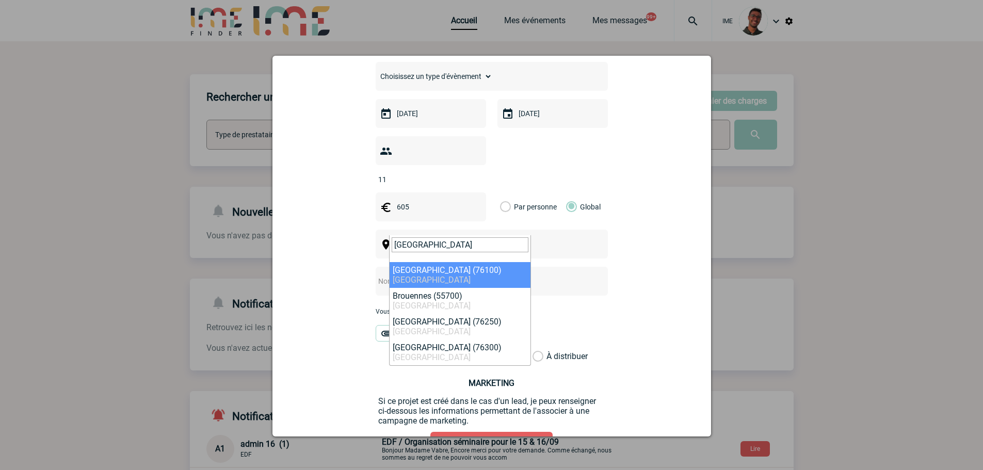
type input "[GEOGRAPHIC_DATA]"
select select "14516"
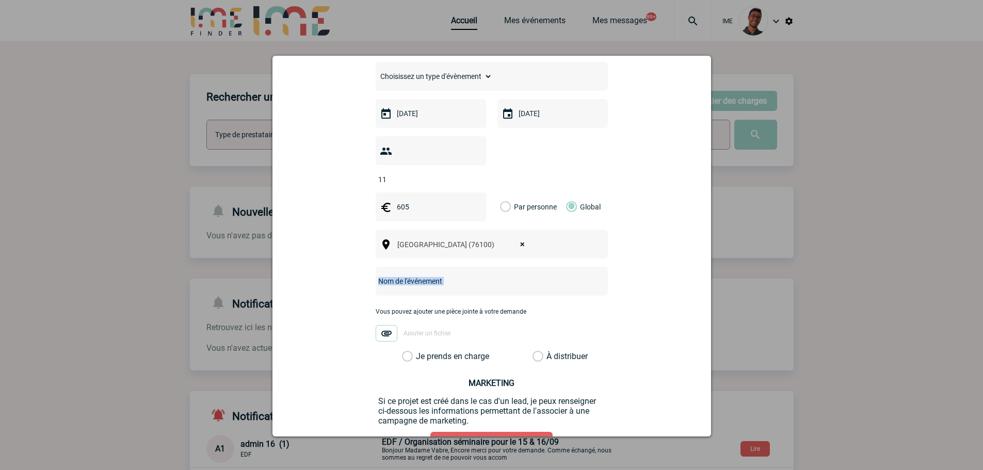
click at [428, 272] on div at bounding box center [492, 281] width 232 height 29
click at [428, 274] on input "text" at bounding box center [478, 280] width 205 height 13
type input "S"
type input "Réunion régionale Hilti"
click at [419, 351] on label "Je prends en charge" at bounding box center [411, 356] width 18 height 10
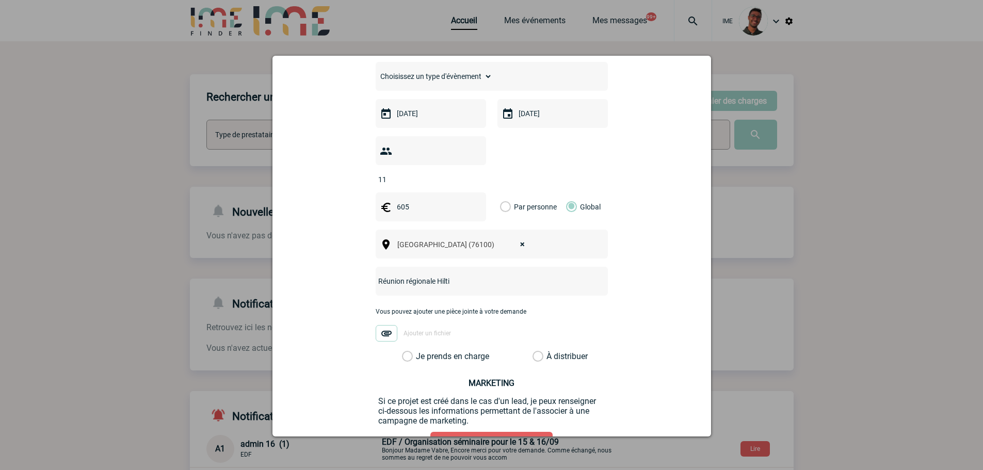
click at [0, 0] on input "Je prends en charge" at bounding box center [0, 0] width 0 height 0
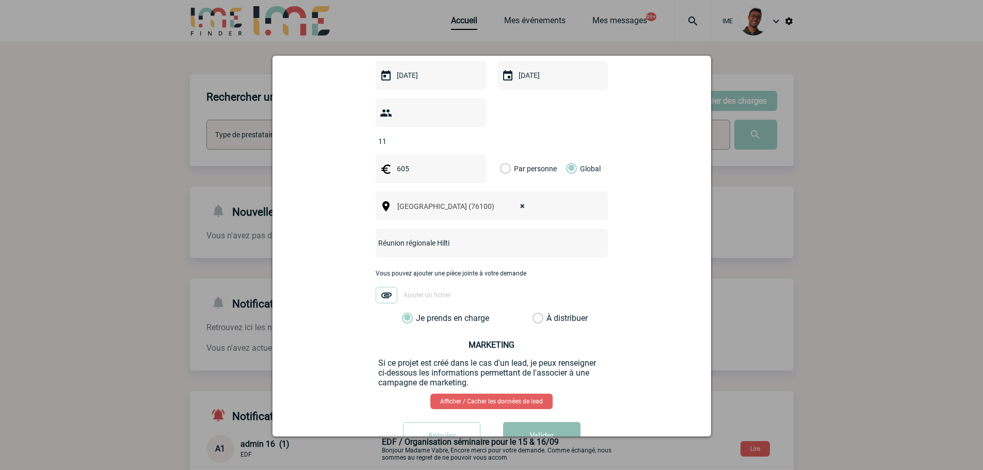
scroll to position [317, 0]
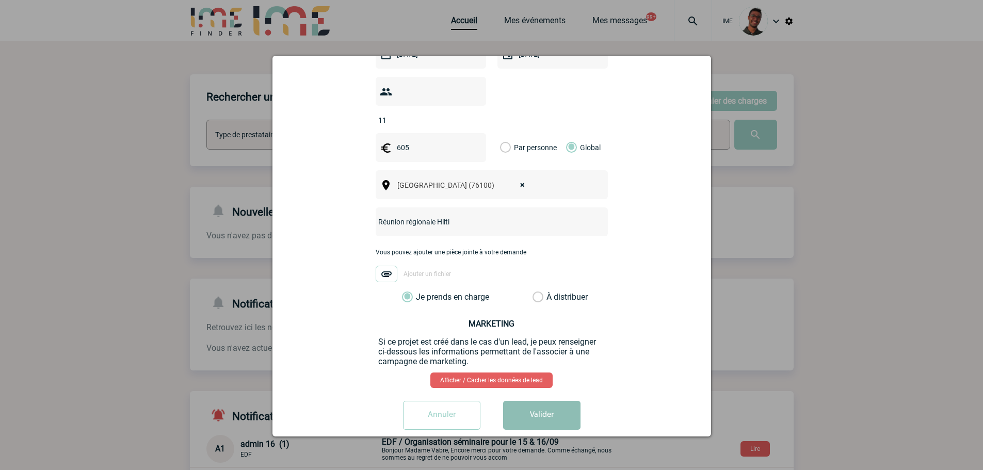
click at [539, 401] on button "Valider" at bounding box center [541, 415] width 77 height 29
click at [530, 419] on div "Annuler Valider" at bounding box center [491, 419] width 413 height 37
click at [536, 401] on button "Valider" at bounding box center [541, 415] width 77 height 29
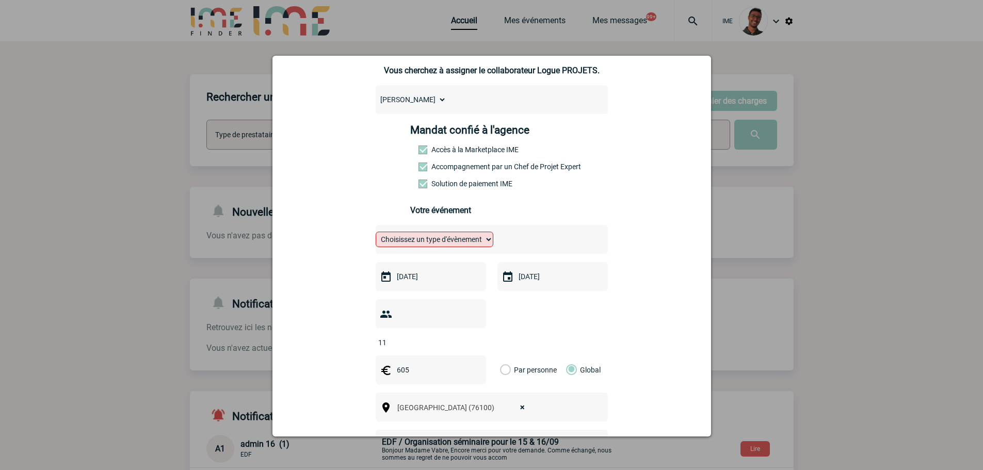
scroll to position [0, 0]
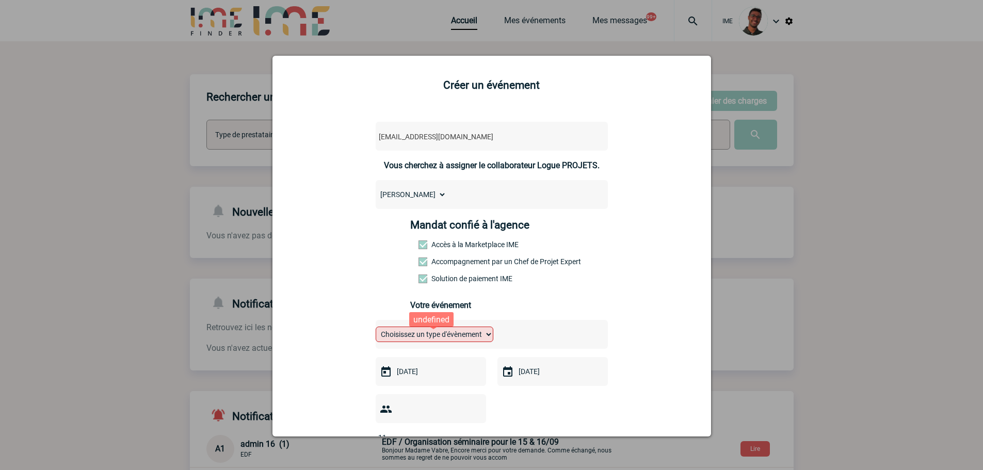
click at [438, 339] on select "Choisissez un type d'évènement Séminaire avec nuitée Séminaire sans nuitée Repa…" at bounding box center [435, 334] width 118 height 15
select select "2"
click at [376, 329] on select "Choisissez un type d'évènement Séminaire avec nuitée Séminaire sans nuitée Repa…" at bounding box center [435, 334] width 118 height 15
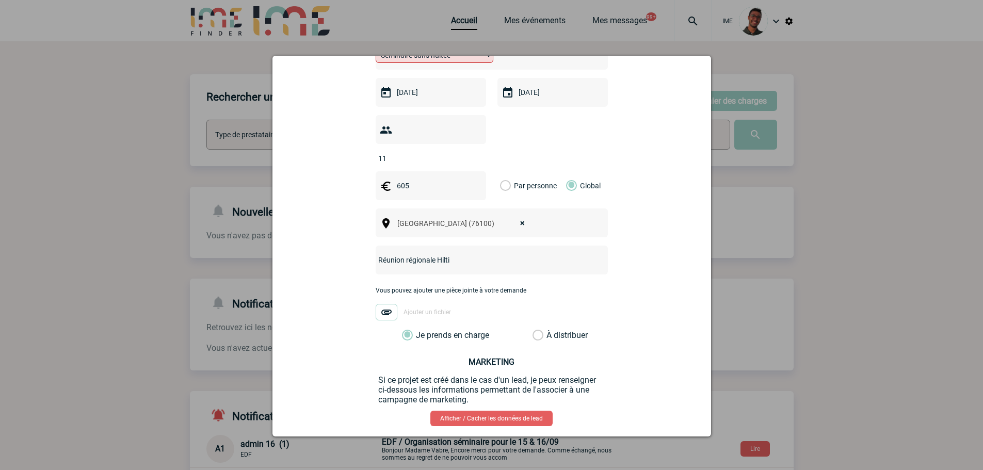
scroll to position [317, 0]
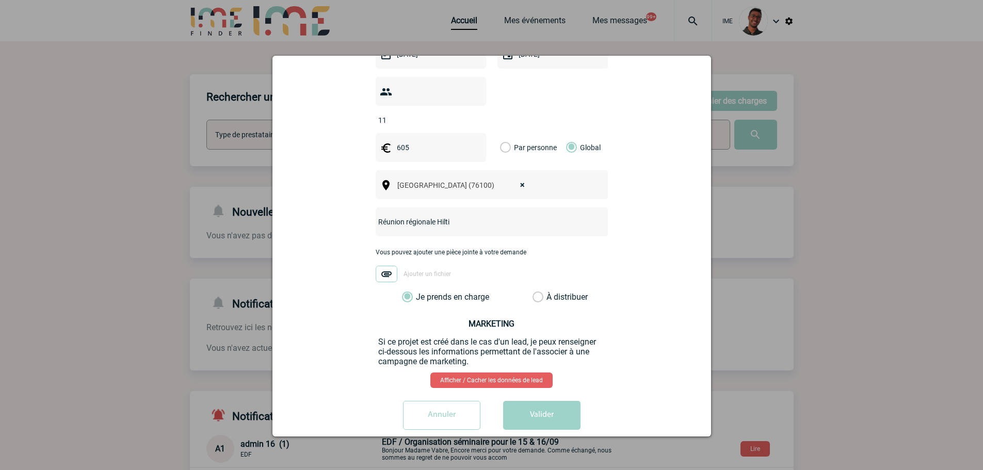
click at [534, 401] on button "Valider" at bounding box center [541, 415] width 77 height 29
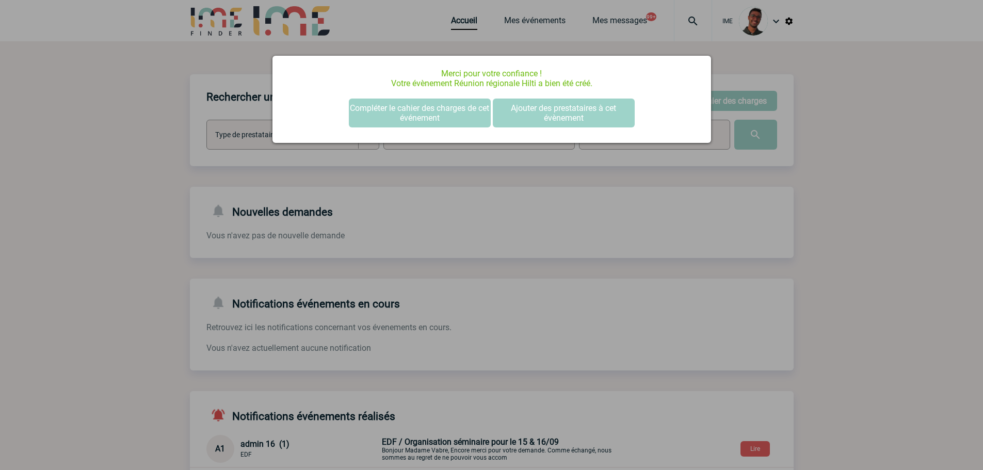
click at [138, 189] on div at bounding box center [491, 235] width 983 height 470
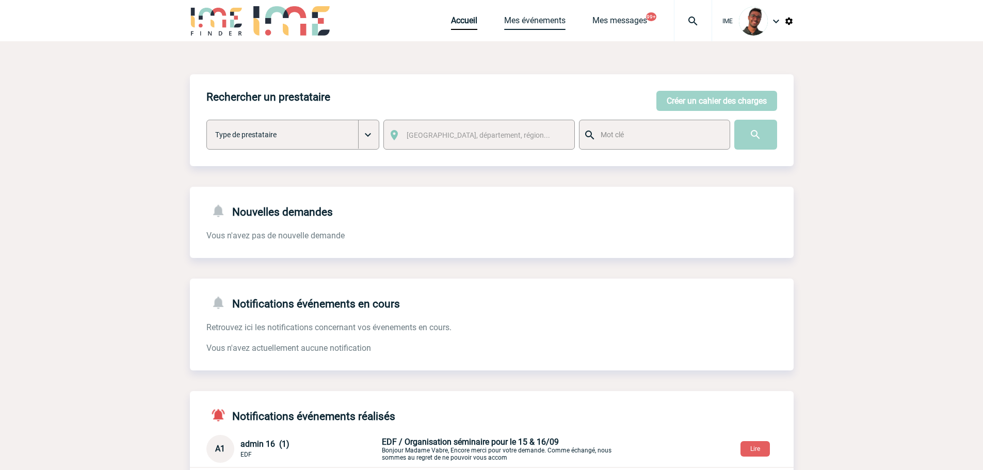
click at [522, 23] on link "Mes événements" at bounding box center [534, 22] width 61 height 14
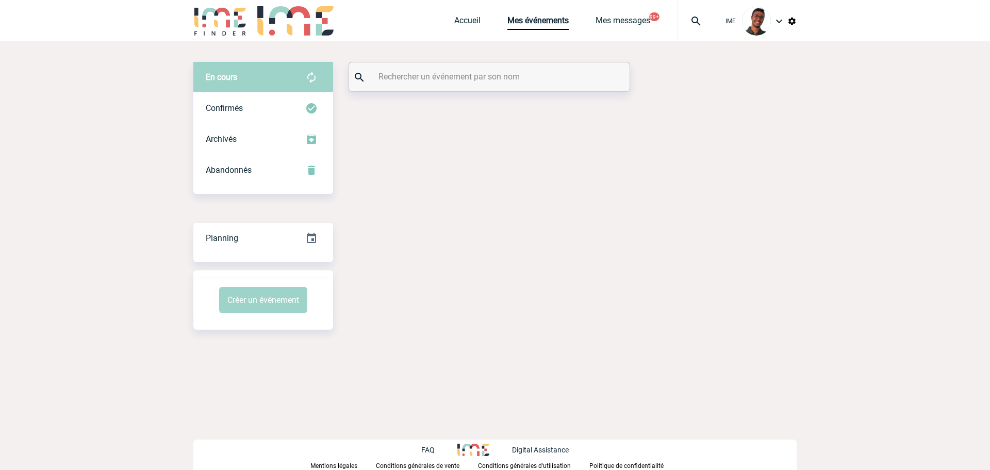
click at [502, 67] on div at bounding box center [489, 76] width 281 height 29
click at [499, 74] on input "text" at bounding box center [491, 76] width 230 height 15
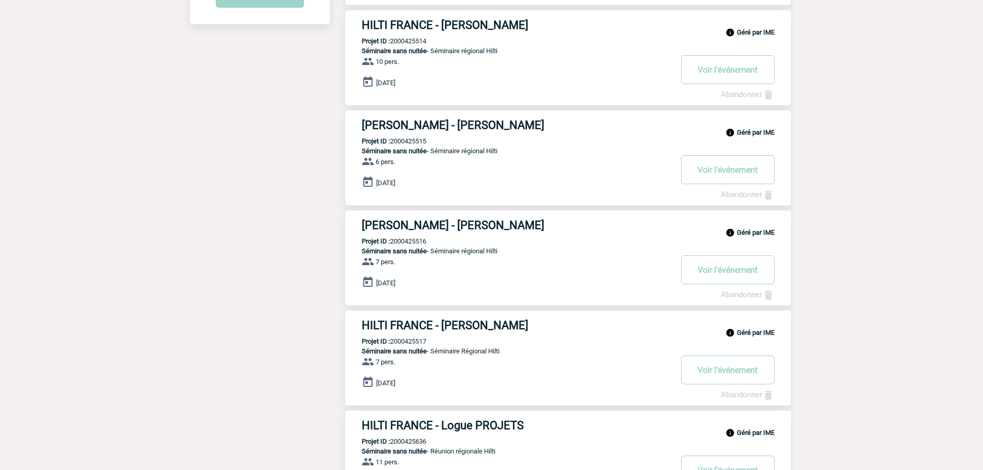
scroll to position [413, 0]
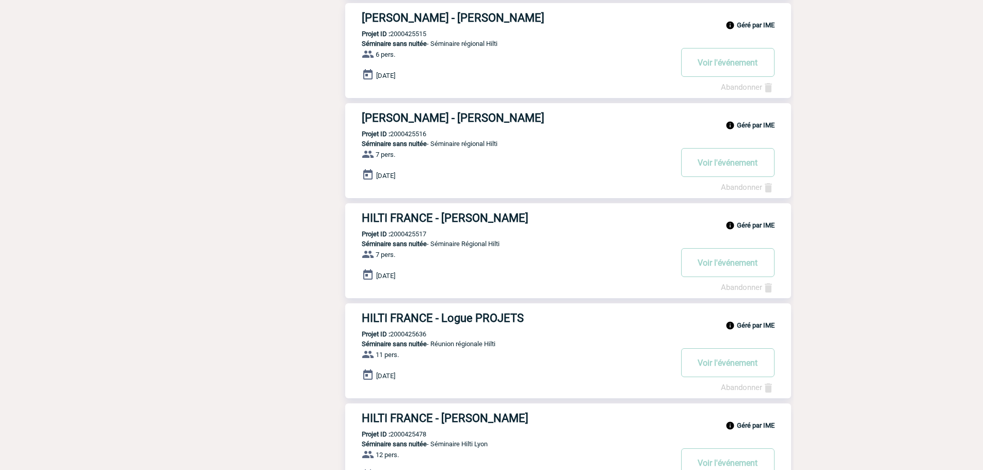
type input "hiltl"
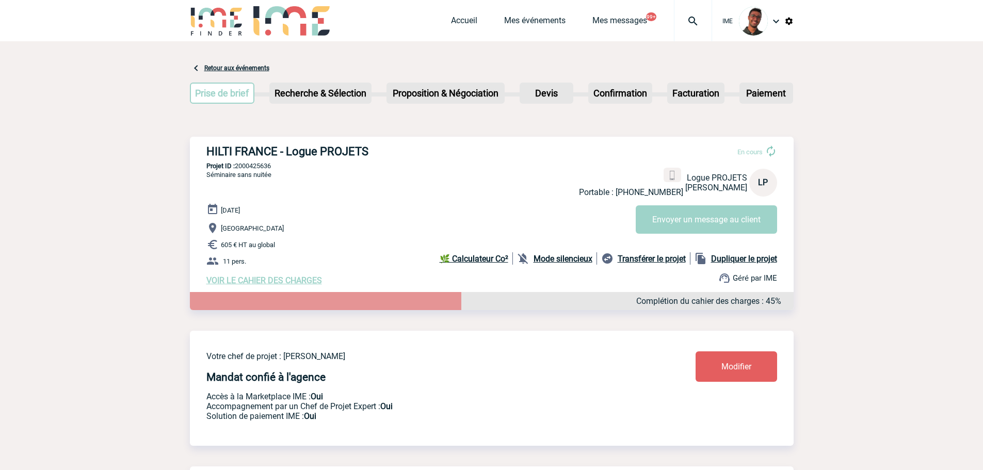
click at [562, 257] on b "Mode silencieux" at bounding box center [562, 259] width 59 height 10
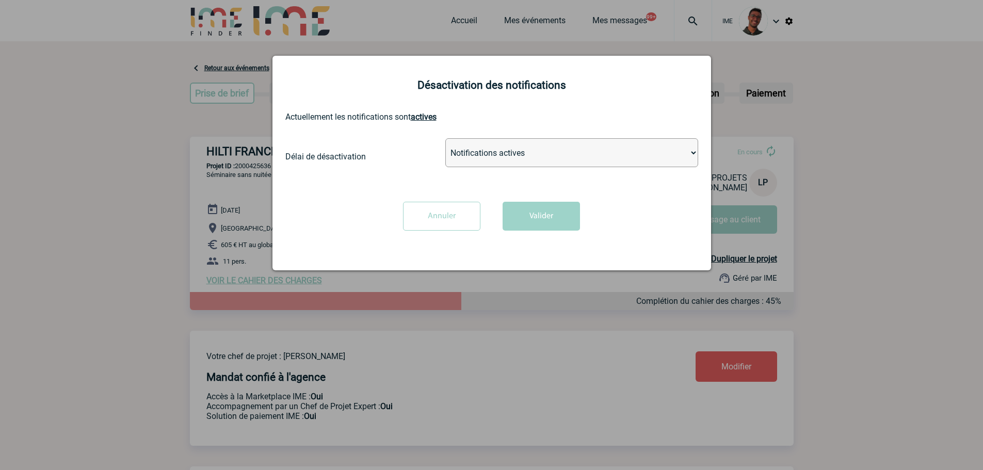
click at [483, 149] on select "Notifications actives Désactiver pour 2 heures Désactiver pour 1 semaines Désac…" at bounding box center [571, 152] width 253 height 29
select select "infinite"
click at [445, 139] on select "Notifications actives Désactiver pour 2 heures Désactiver pour 1 semaines Désac…" at bounding box center [571, 152] width 253 height 29
click at [557, 226] on button "Valider" at bounding box center [540, 216] width 77 height 29
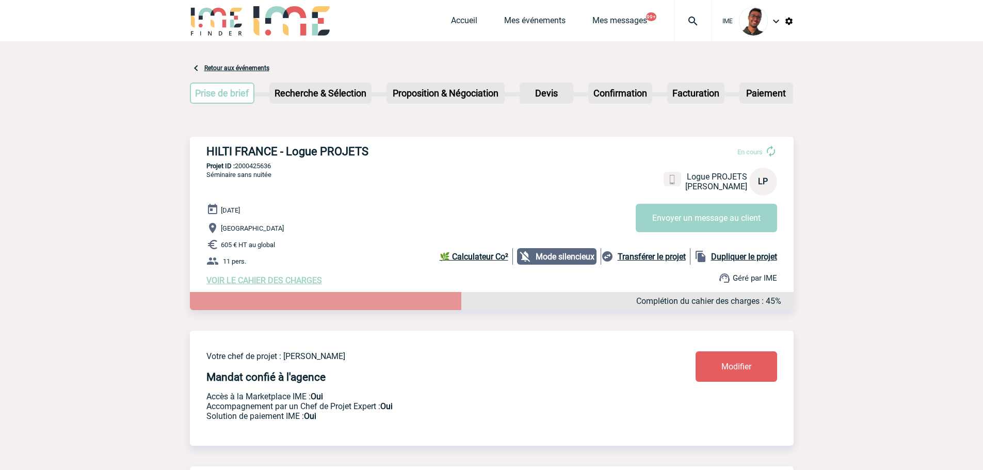
click at [247, 285] on span "VOIR LE CAHIER DES CHARGES" at bounding box center [264, 280] width 116 height 10
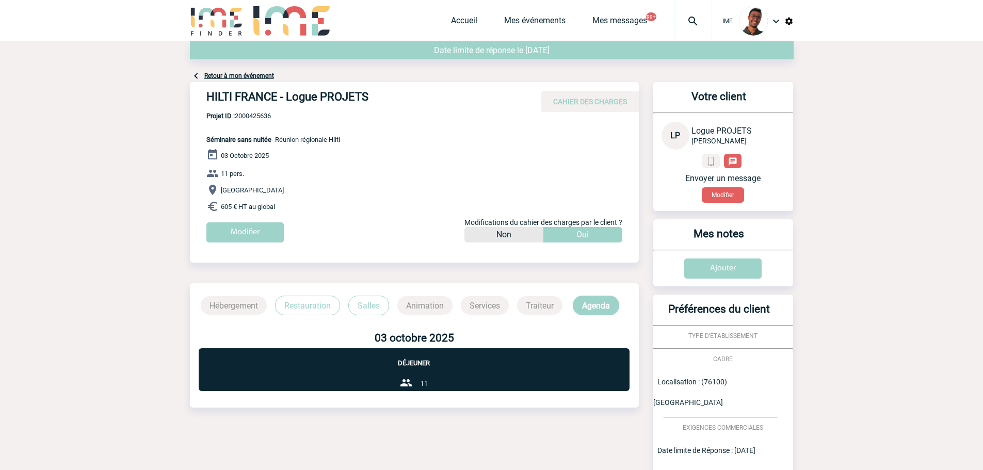
click at [744, 134] on span "Logue PROJETS" at bounding box center [721, 131] width 60 height 10
click at [728, 191] on button "Modifier" at bounding box center [723, 194] width 42 height 15
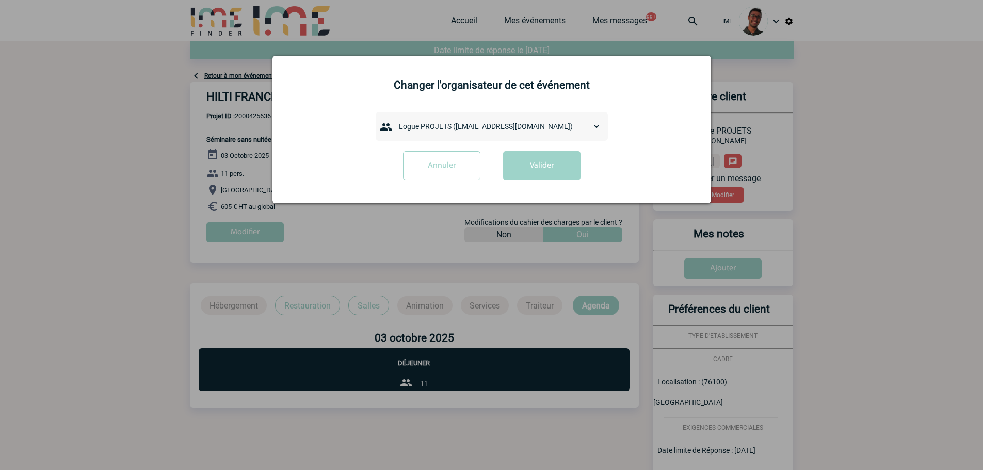
click at [426, 124] on select "admin 7068 ([EMAIL_ADDRESS][DOMAIN_NAME]) [PERSON_NAME] ([PERSON_NAME][EMAIL_AD…" at bounding box center [497, 126] width 206 height 14
click at [538, 122] on select "admin 7068 ([EMAIL_ADDRESS][DOMAIN_NAME]) [PERSON_NAME] ([PERSON_NAME][EMAIL_AD…" at bounding box center [497, 126] width 206 height 14
click at [340, 162] on div "Annuler Valider" at bounding box center [491, 169] width 413 height 37
click at [507, 131] on select "admin 7068 (7068@ime-finder.com) Adrien DAVID (adrien.david@hilti.com) Alexis M…" at bounding box center [497, 126] width 206 height 14
click at [371, 171] on div "Annuler Valider" at bounding box center [491, 169] width 413 height 37
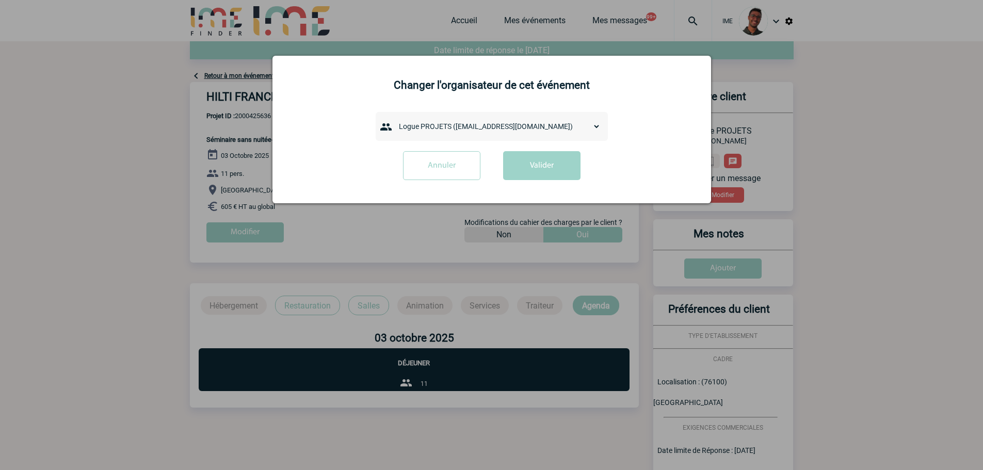
click at [420, 172] on input "Annuler" at bounding box center [441, 165] width 77 height 29
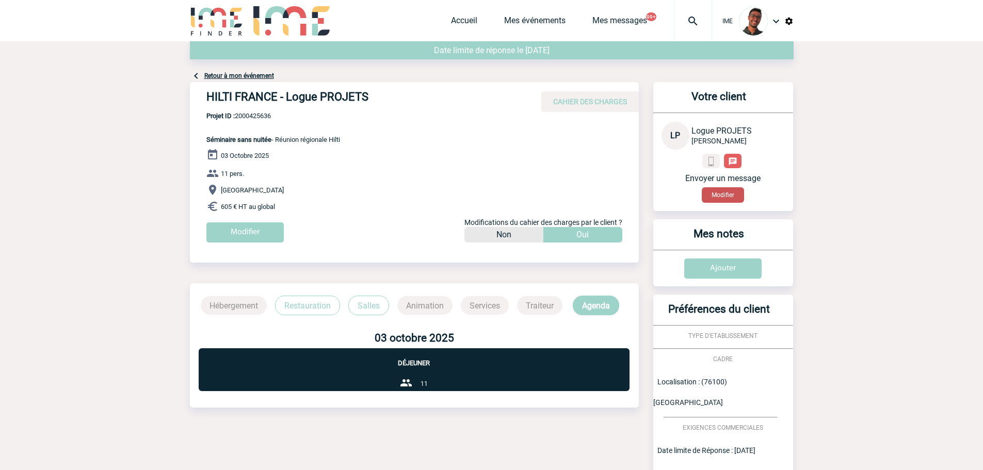
click at [719, 201] on button "Modifier" at bounding box center [723, 194] width 42 height 15
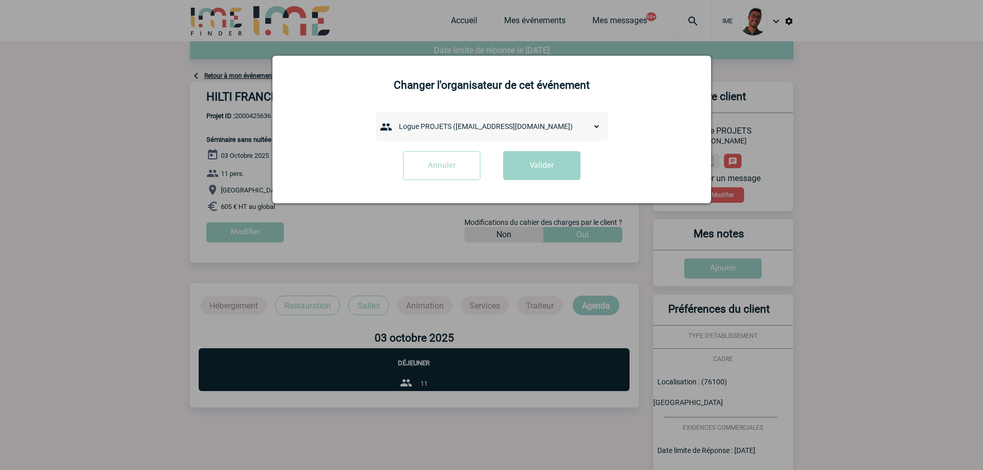
click at [533, 118] on div "admin 7068 (7068@ime-finder.com) Adrien DAVID (adrien.david@hilti.com) Alexis M…" at bounding box center [492, 126] width 232 height 29
click at [529, 123] on select "admin 7068 (7068@ime-finder.com) Adrien DAVID (adrien.david@hilti.com) Alexis M…" at bounding box center [497, 126] width 206 height 14
click at [308, 180] on div "Annuler Valider" at bounding box center [491, 169] width 413 height 37
click at [445, 170] on input "Annuler" at bounding box center [441, 165] width 77 height 29
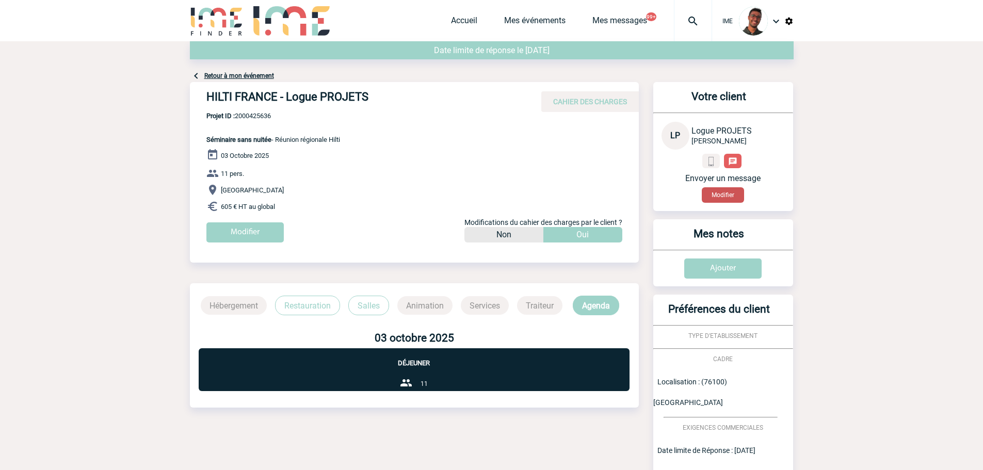
click at [718, 199] on button "Modifier" at bounding box center [723, 194] width 42 height 15
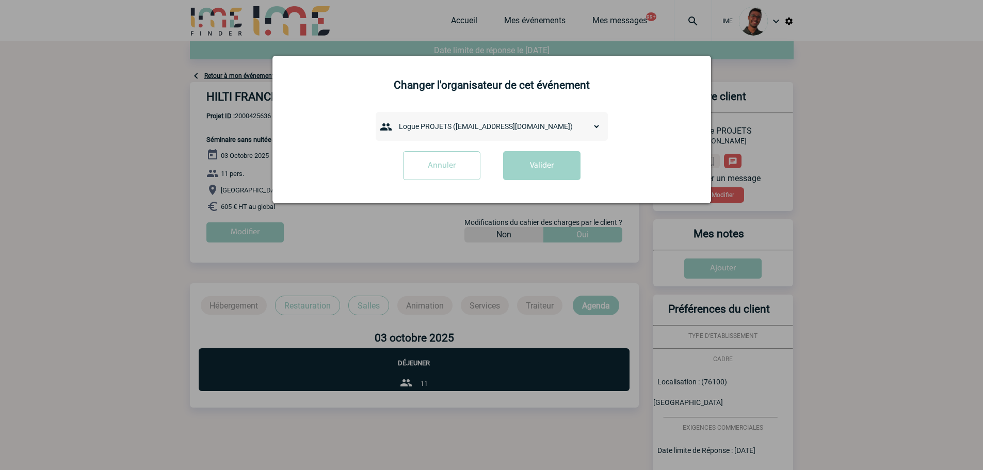
click at [513, 127] on select "admin 7068 (7068@ime-finder.com) Adrien DAVID (adrien.david@hilti.com) Alexis M…" at bounding box center [497, 126] width 206 height 14
select select "132958"
click at [394, 120] on select "admin 7068 (7068@ime-finder.com) Adrien DAVID (adrien.david@hilti.com) Alexis M…" at bounding box center [497, 126] width 206 height 14
click at [529, 168] on button "Valider" at bounding box center [541, 165] width 77 height 29
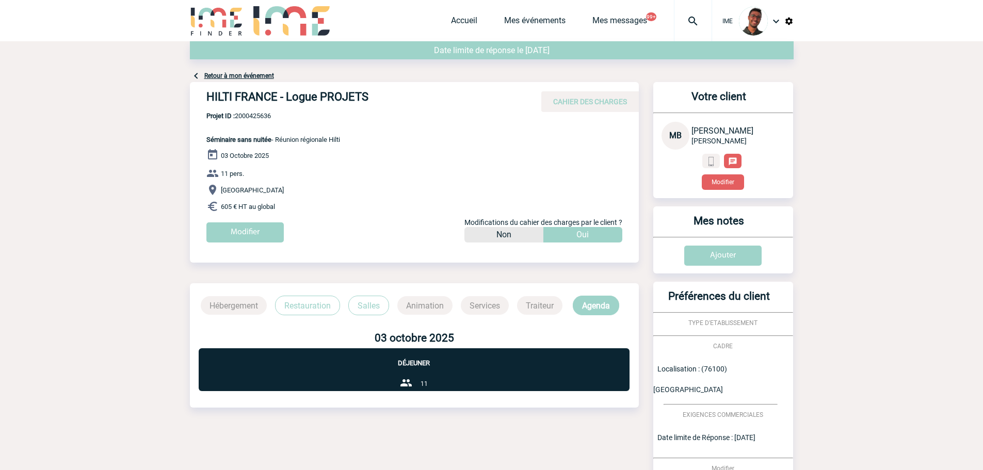
click at [236, 71] on div "Retour à mon événement" at bounding box center [492, 61] width 604 height 41
click at [235, 72] on div "Retour à mon événement" at bounding box center [492, 61] width 604 height 41
click at [222, 76] on link "Retour à mon événement" at bounding box center [239, 75] width 70 height 7
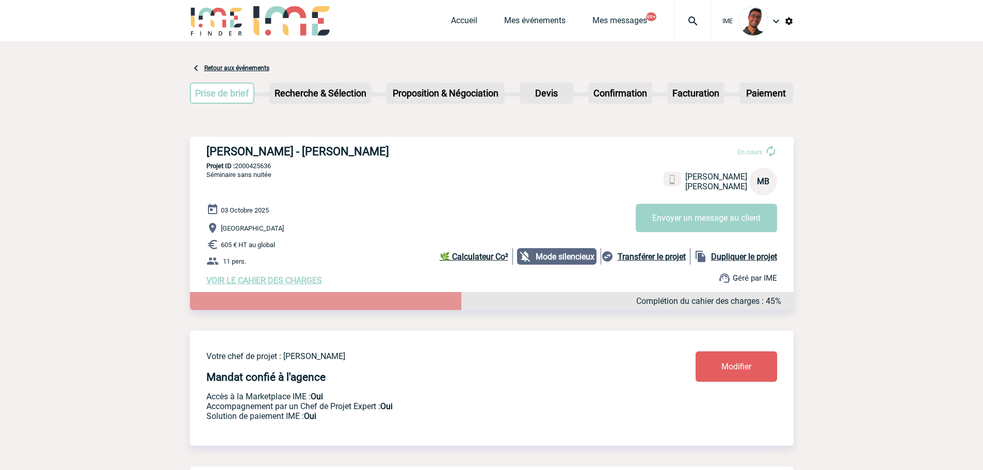
click at [762, 387] on div "Votre chef de projet : [PERSON_NAME] DEL FONDO Mandat confié à l'agence Accès à…" at bounding box center [492, 380] width 604 height 99
click at [762, 386] on div "Votre chef de projet : [PERSON_NAME] DEL FONDO Mandat confié à l'agence Accès à…" at bounding box center [492, 380] width 604 height 99
click at [764, 381] on link "Modifier" at bounding box center [736, 366] width 82 height 30
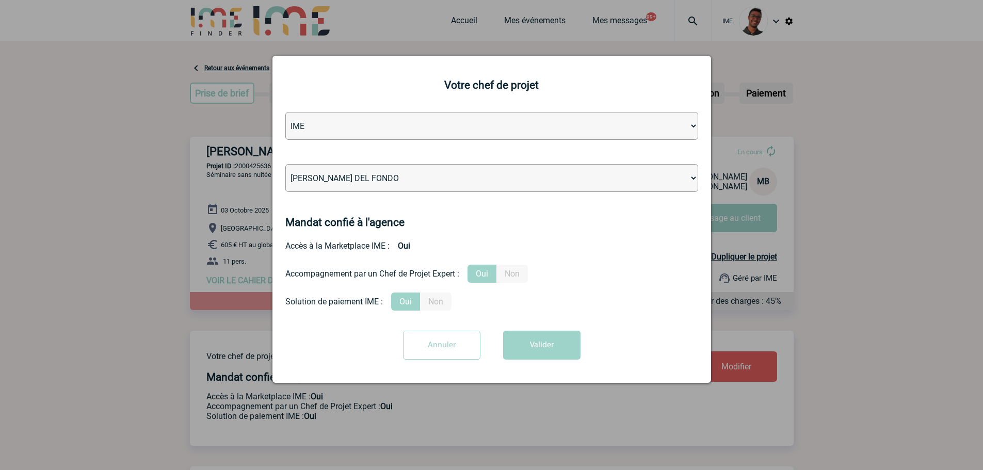
click at [429, 173] on select "[PERSON_NAME] [PERSON_NAME] [PERSON_NAME] [PERSON_NAME] [PERSON_NAME] [PERSON_N…" at bounding box center [491, 178] width 413 height 28
select select "129741"
click at [285, 165] on select "[PERSON_NAME] [PERSON_NAME] [PERSON_NAME] [PERSON_NAME] [PERSON_NAME] [PERSON_N…" at bounding box center [491, 178] width 413 height 28
click at [522, 334] on button "Valider" at bounding box center [541, 345] width 77 height 29
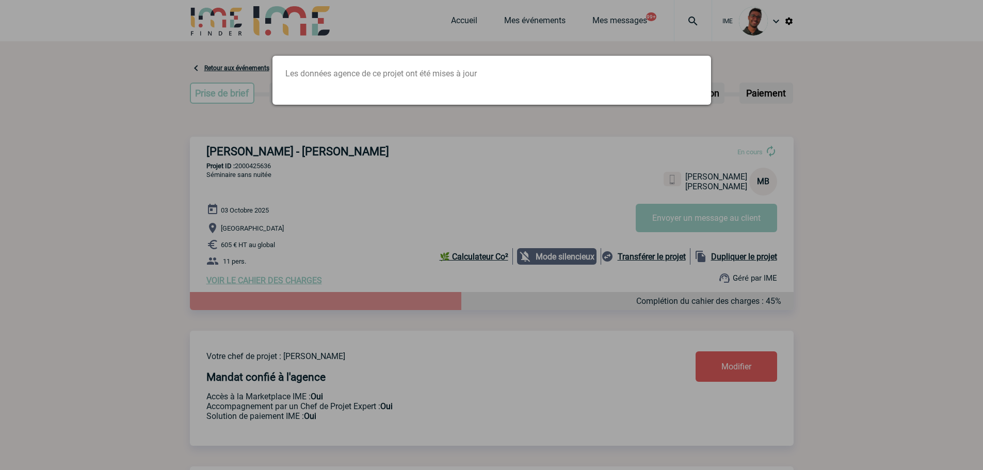
click at [251, 165] on div at bounding box center [491, 235] width 983 height 470
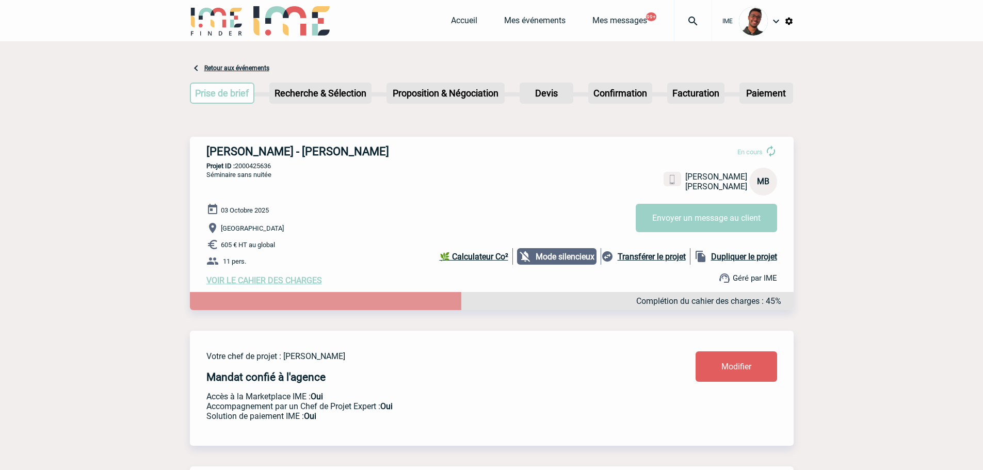
click at [251, 168] on p "Projet ID : 2000425636" at bounding box center [492, 166] width 604 height 8
copy p "2000425636"
click at [288, 188] on div "HILTI FRANCE - Maxime BEAUDIC En cours Maxime BEAUDIC HILTI FRANCE MB Envoyer u…" at bounding box center [492, 215] width 604 height 157
